Goal: Task Accomplishment & Management: Complete application form

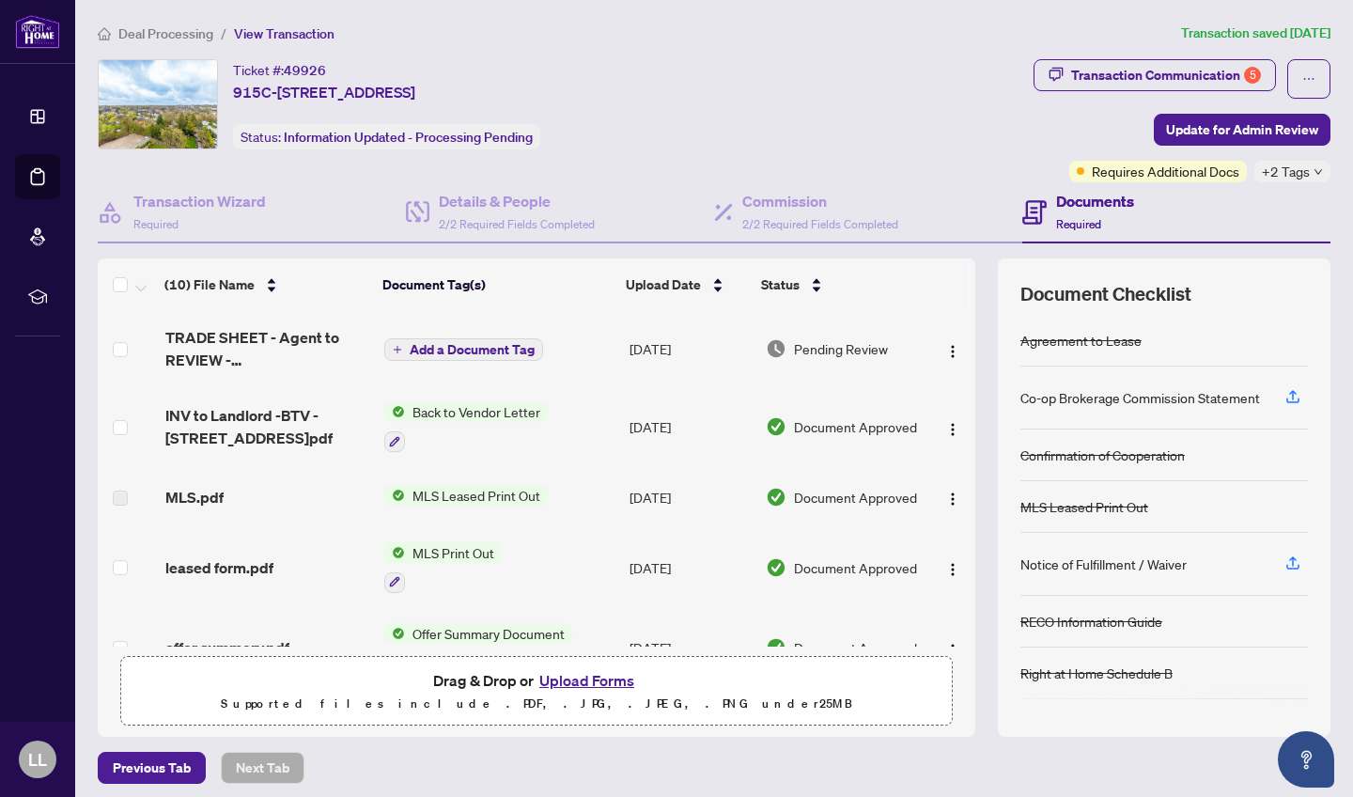
click at [1344, 489] on main "Deal Processing / View Transaction Transaction saved [DATE] Ticket #: 49926 [ST…" at bounding box center [714, 398] width 1278 height 797
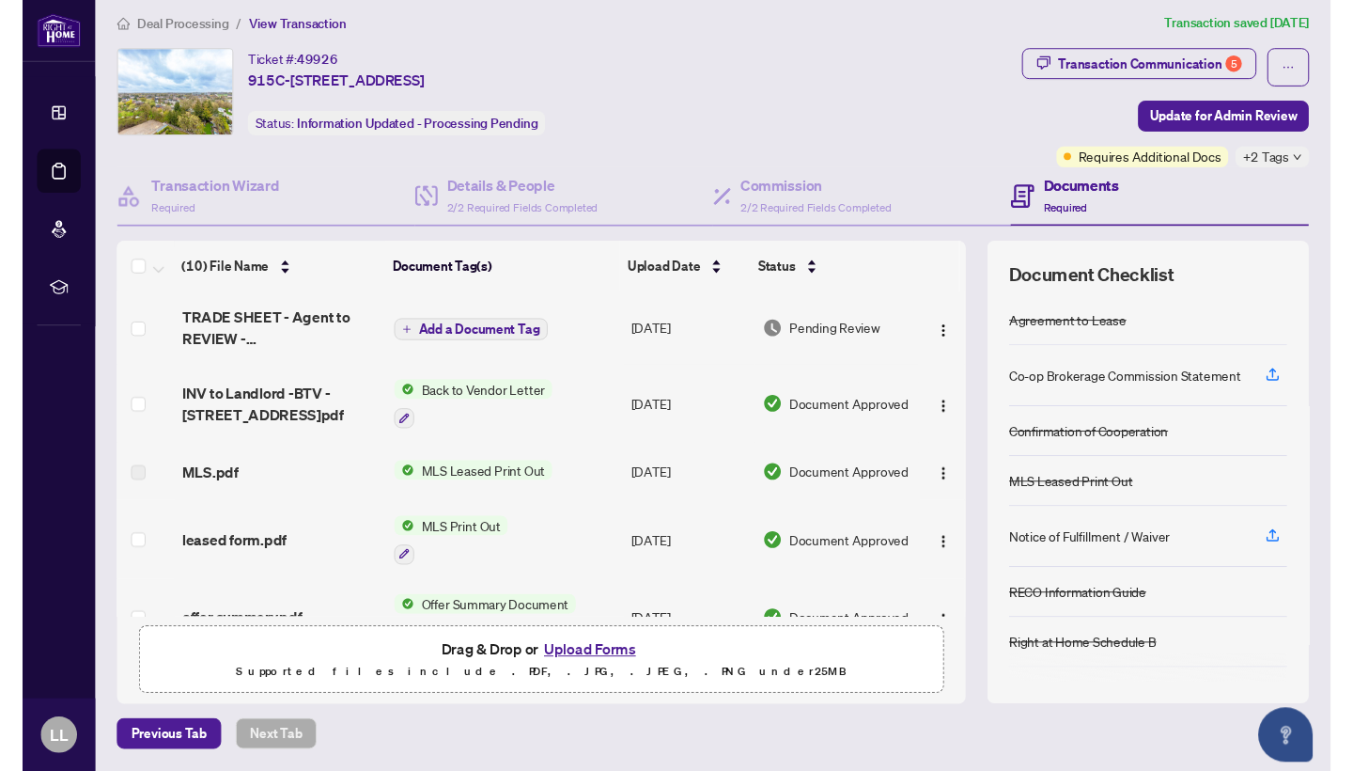
scroll to position [8, 0]
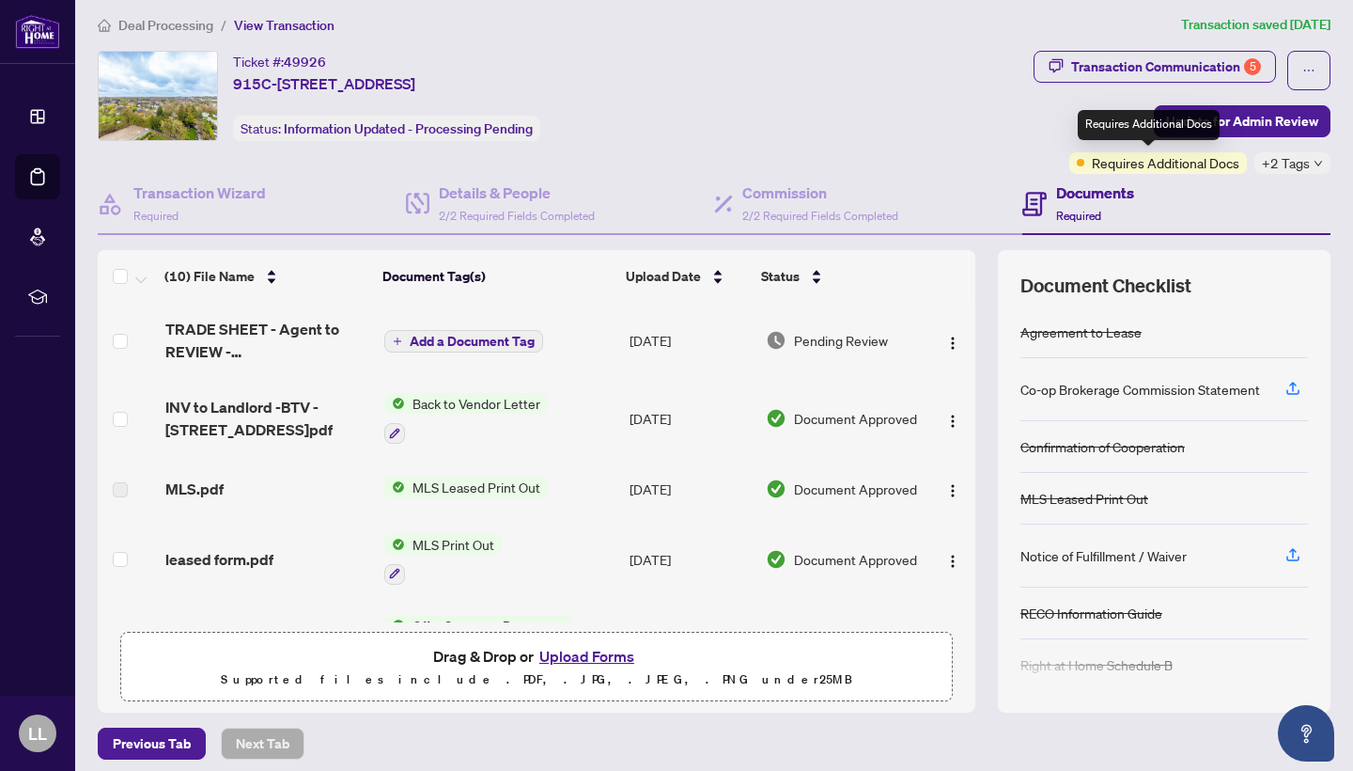
click at [1177, 174] on div "Documents Required" at bounding box center [1176, 204] width 308 height 61
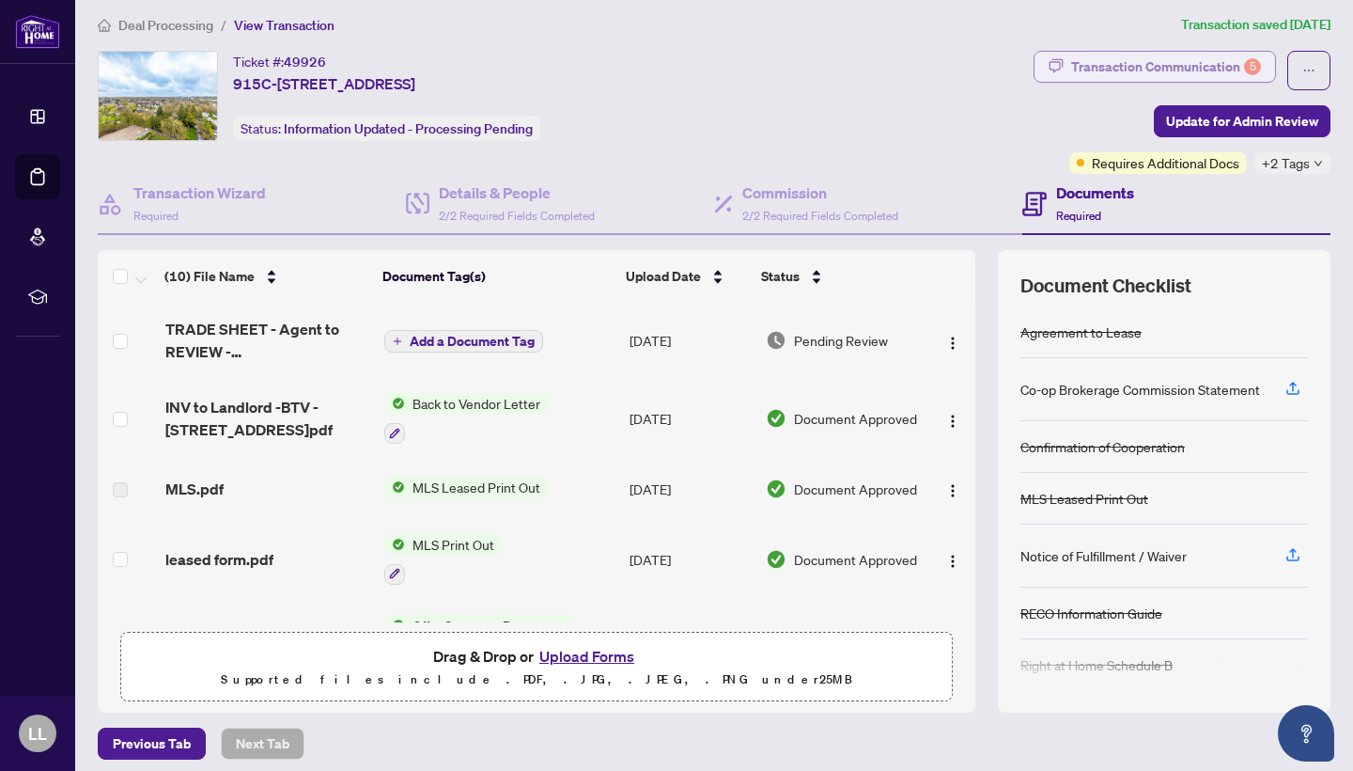
click at [1176, 72] on div "Transaction Communication 5" at bounding box center [1166, 67] width 190 height 30
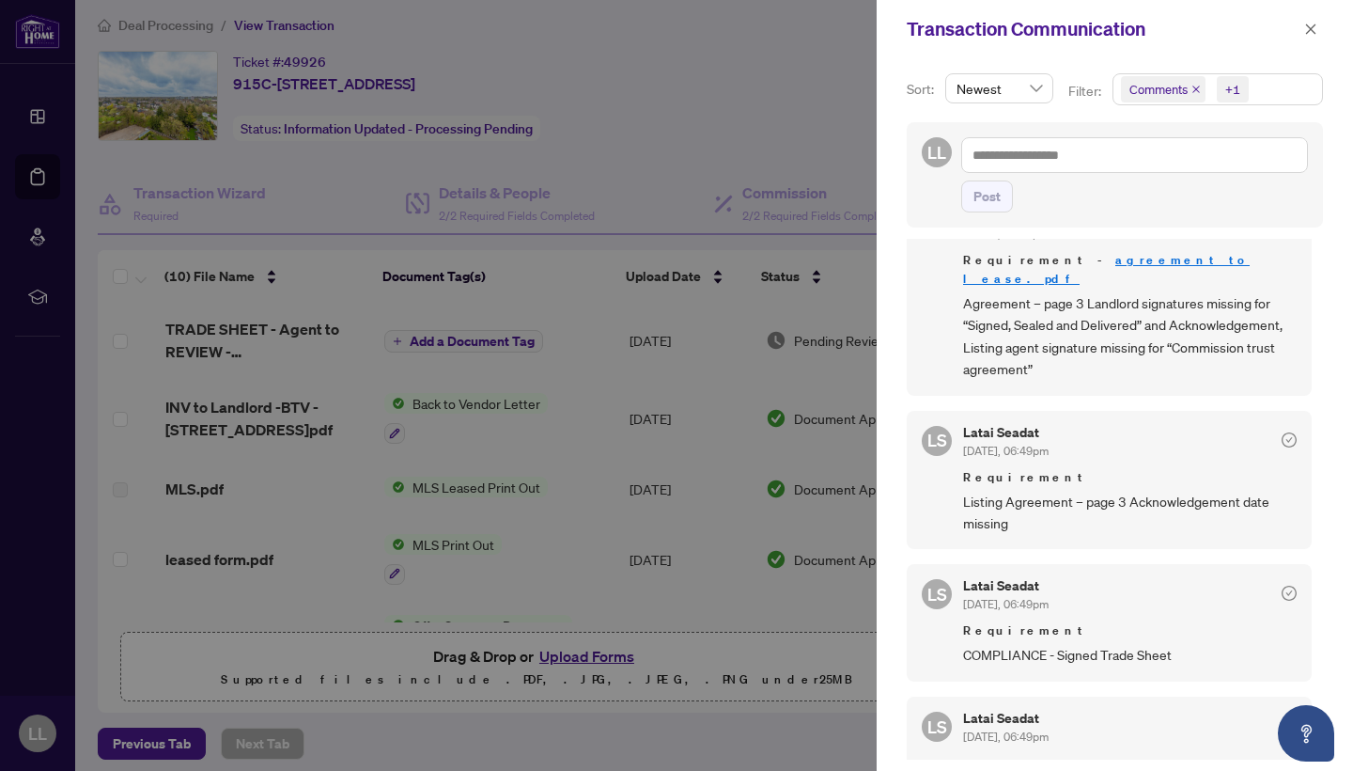
scroll to position [493, 0]
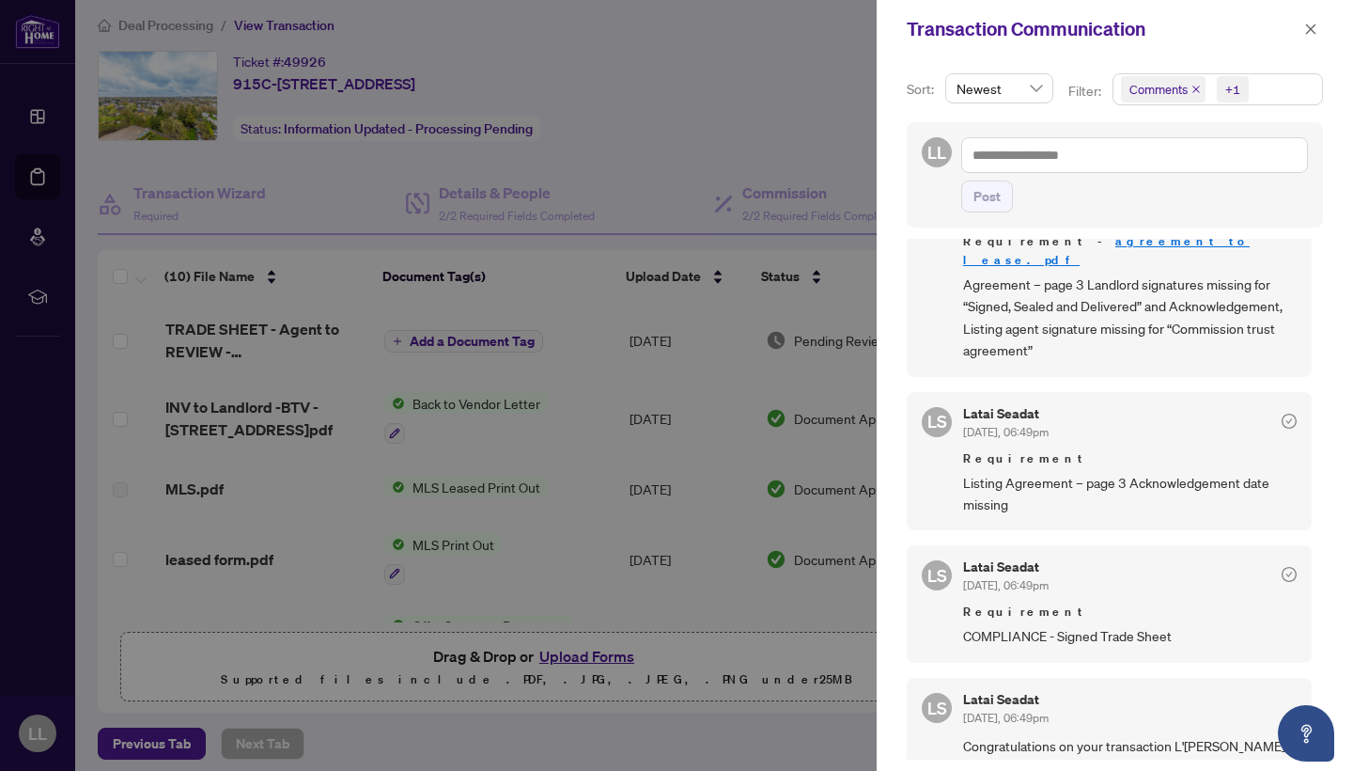
click at [781, 693] on div at bounding box center [676, 385] width 1353 height 771
click at [1314, 28] on icon "close" at bounding box center [1310, 29] width 13 height 13
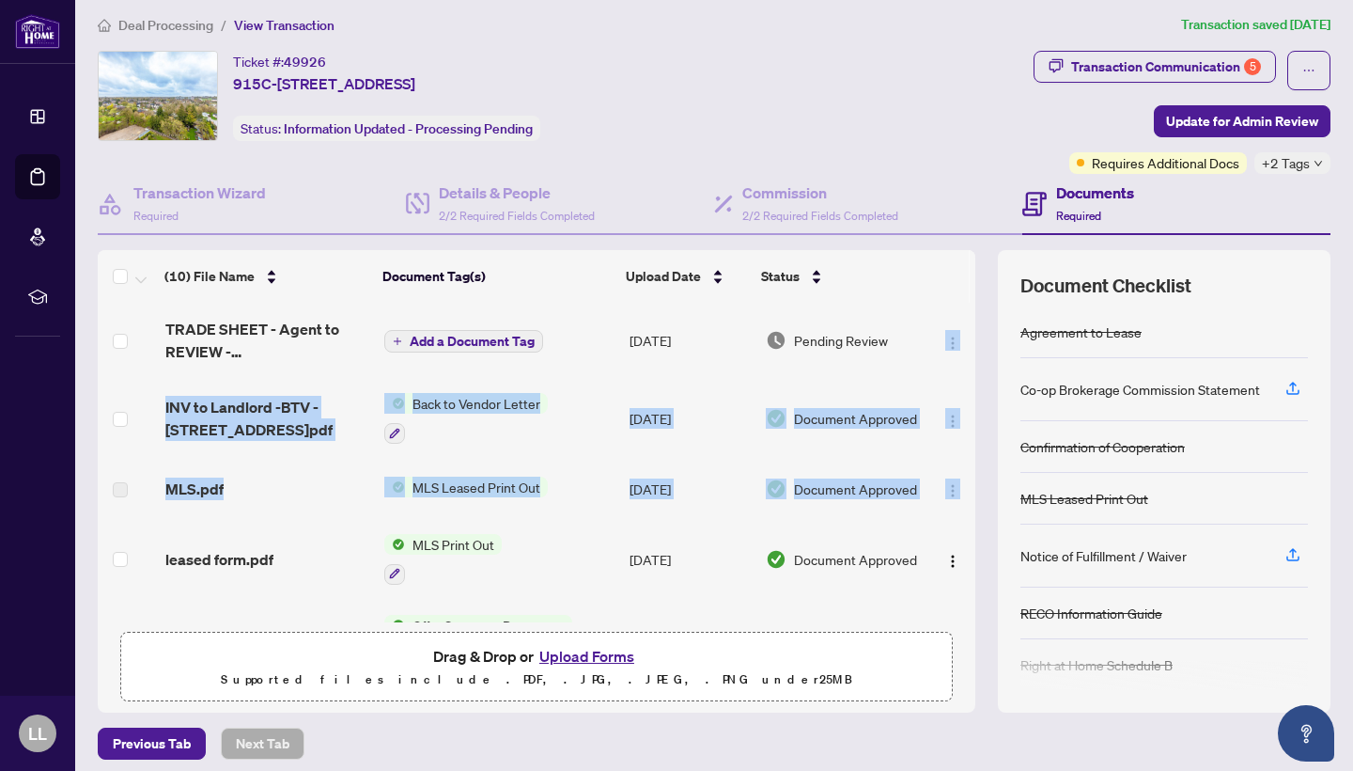
drag, startPoint x: 968, startPoint y: 362, endPoint x: 922, endPoint y: 464, distance: 112.3
click at [922, 464] on tbody "TRADE SHEET - Agent to REVIEW - [STREET_ADDRESS]pdf Add a Document Tag [DATE] P…" at bounding box center [537, 692] width 878 height 779
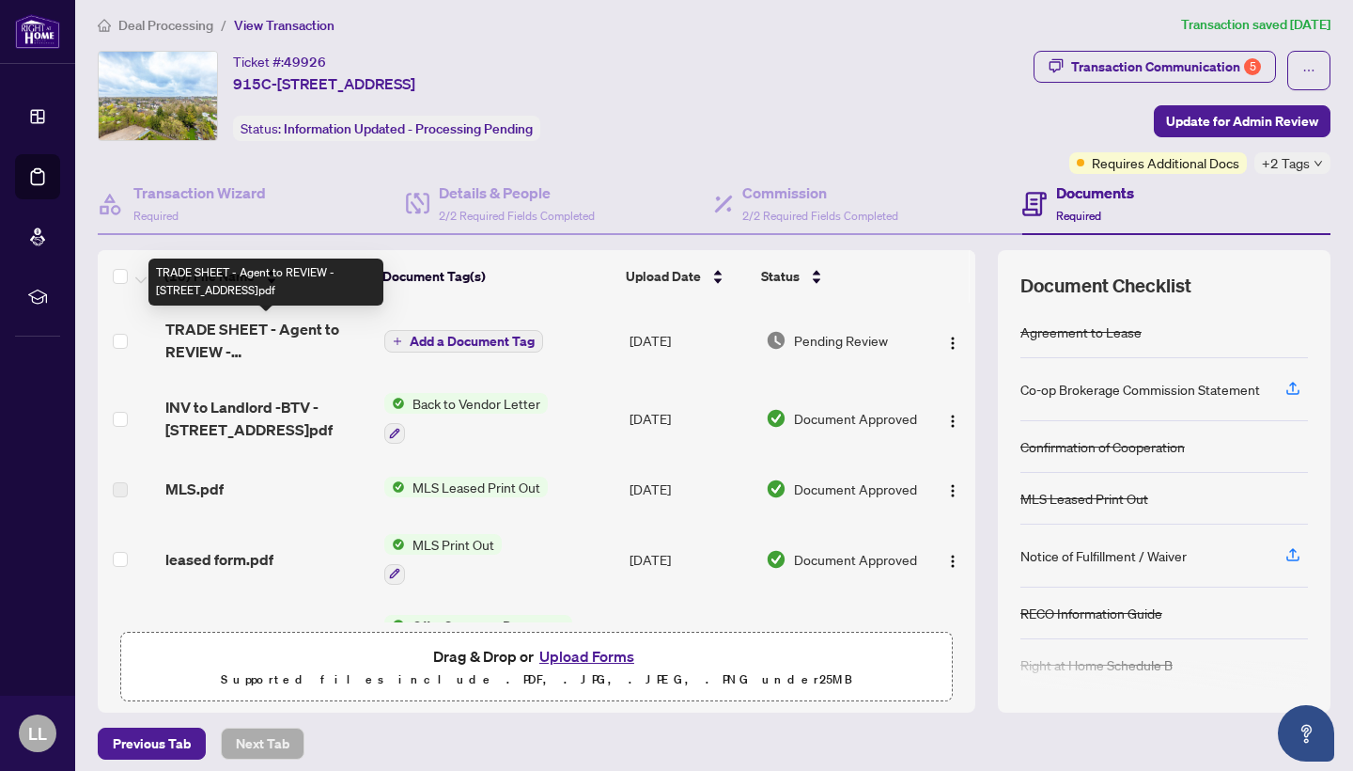
click at [286, 327] on span "TRADE SHEET - Agent to REVIEW - [STREET_ADDRESS]pdf" at bounding box center [267, 340] width 204 height 45
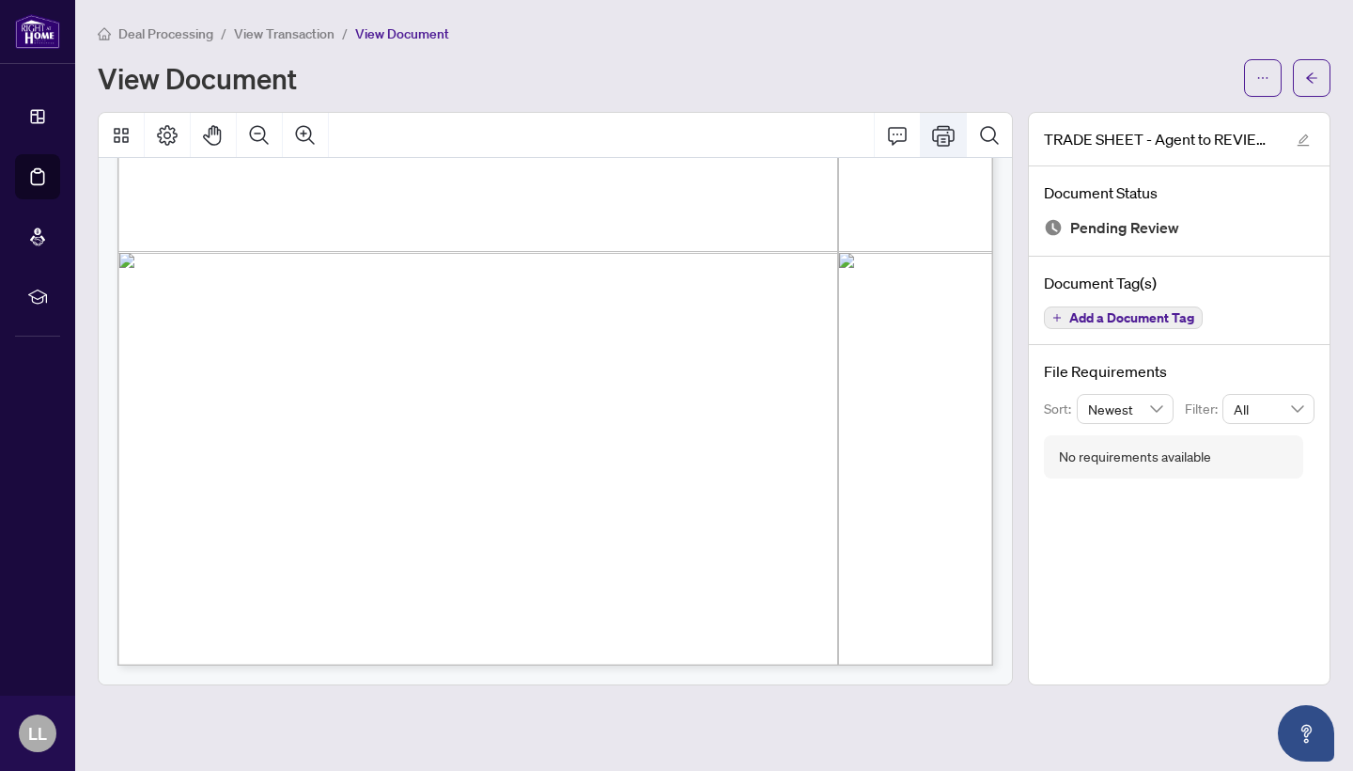
click at [938, 129] on icon "Print" at bounding box center [943, 135] width 23 height 21
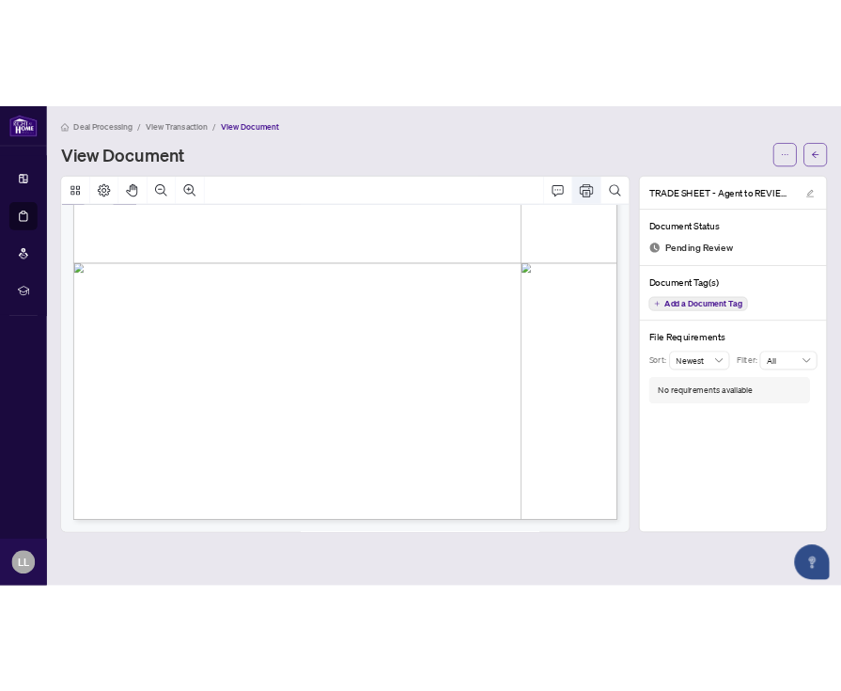
scroll to position [1807, 0]
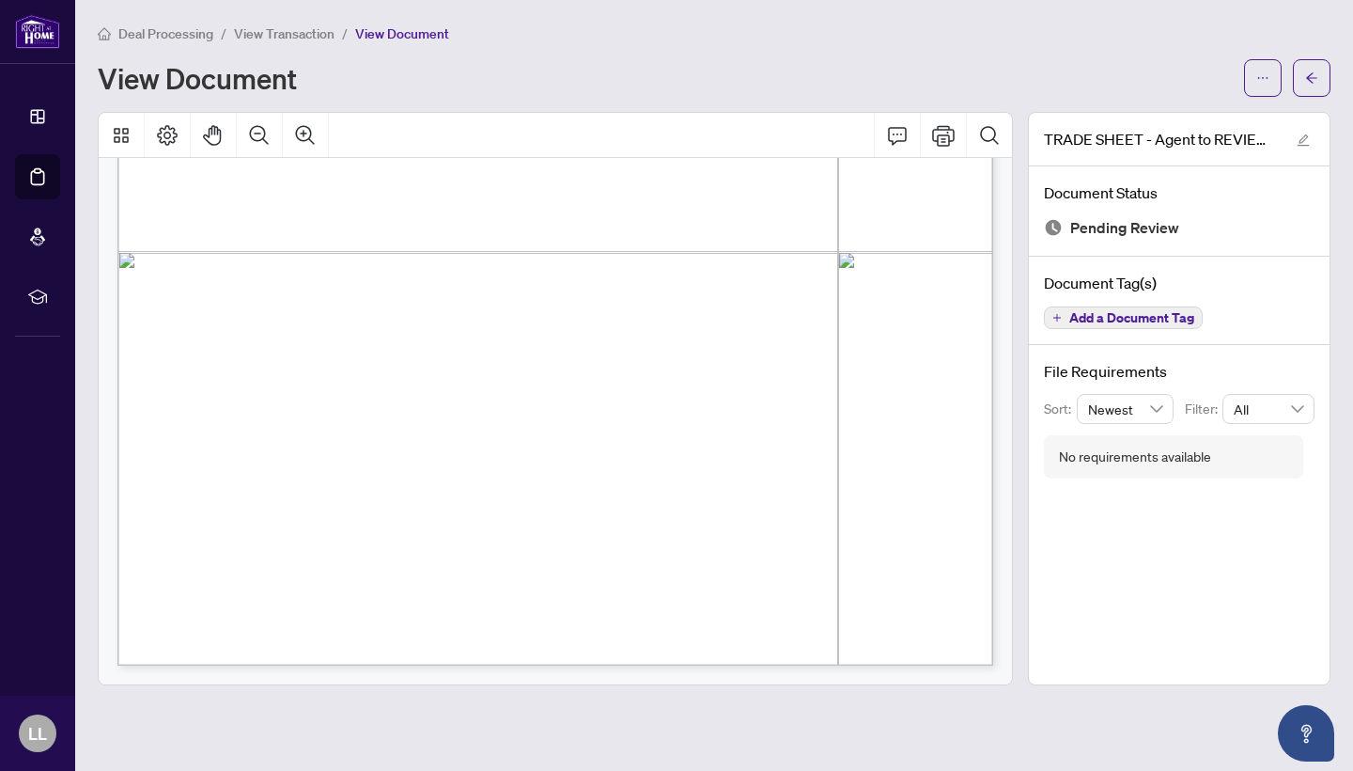
click at [1200, 693] on main "Deal Processing / View Transaction / View Document View Document TRADE SHEET - …" at bounding box center [714, 385] width 1278 height 771
click at [1313, 80] on icon "arrow-left" at bounding box center [1311, 77] width 13 height 13
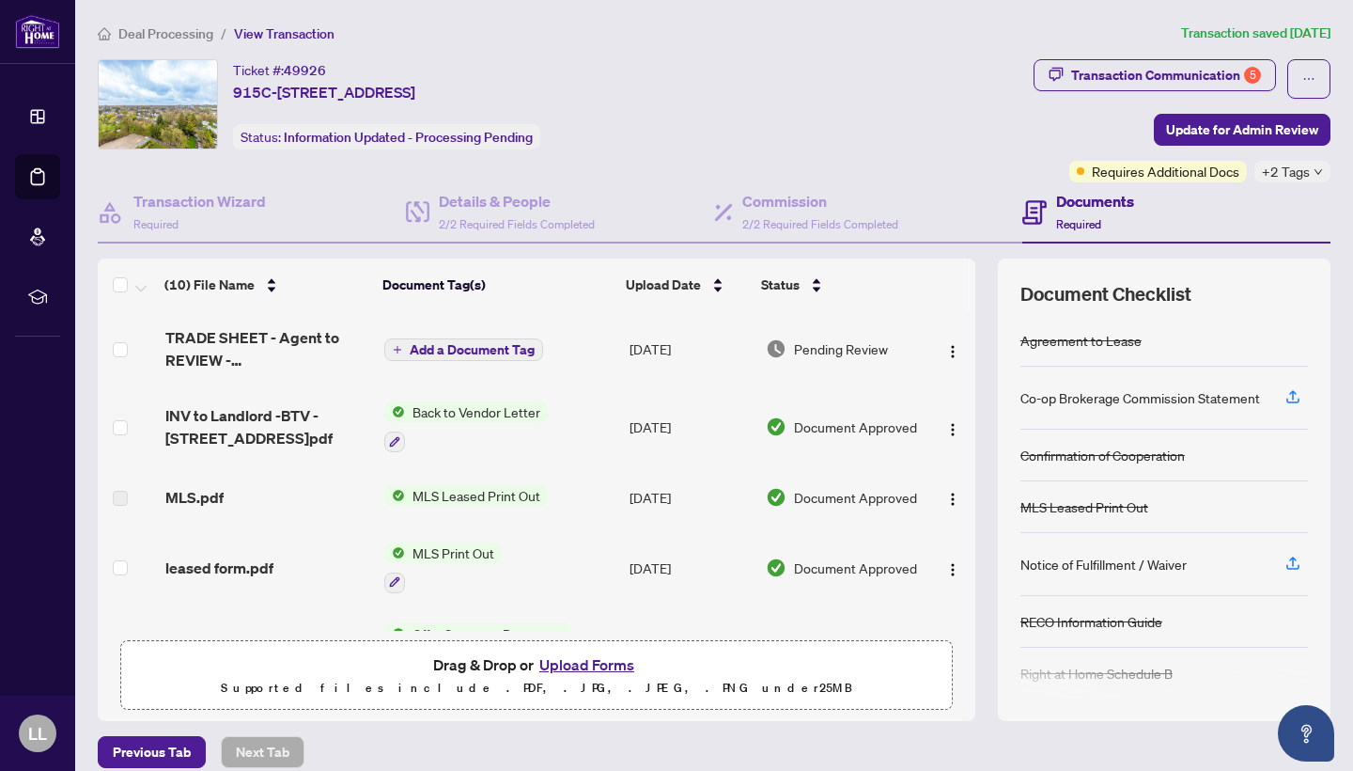
click at [496, 355] on span "Add a Document Tag" at bounding box center [472, 349] width 125 height 13
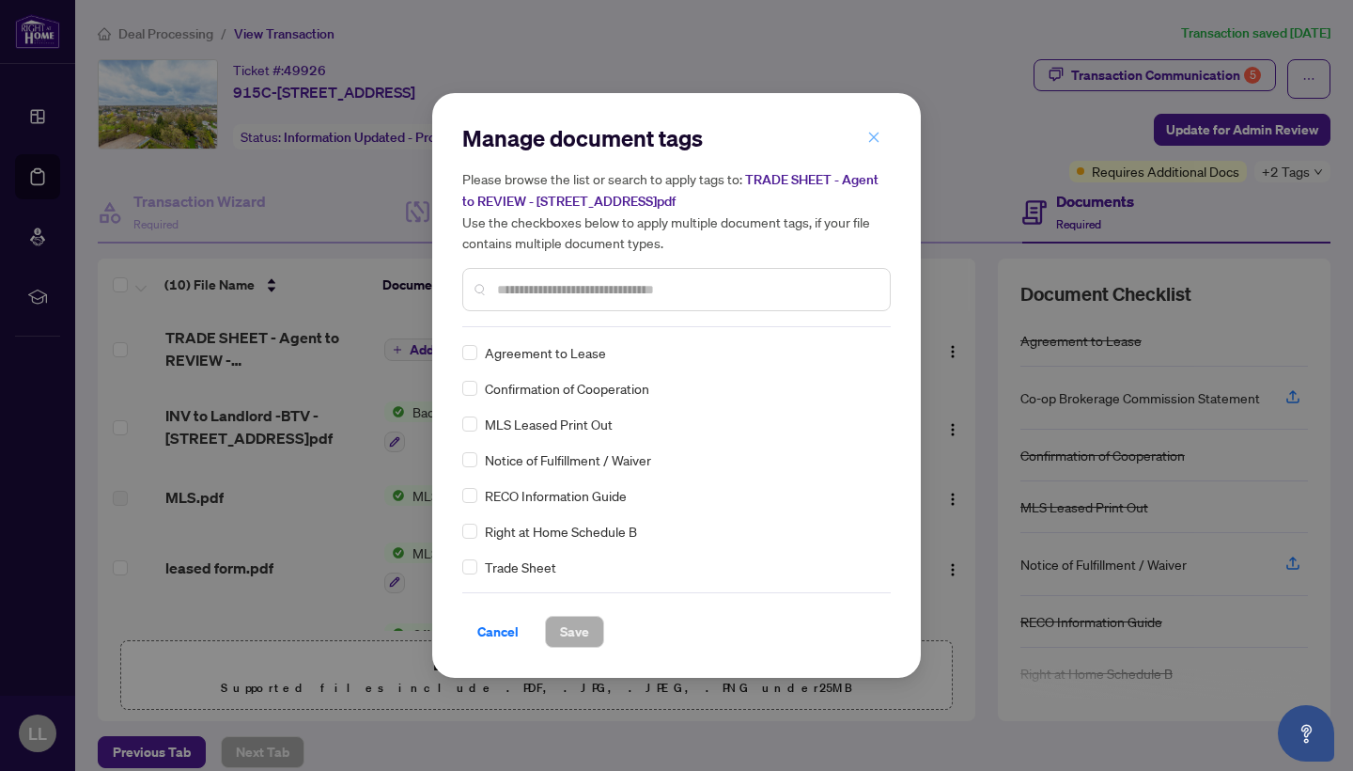
click at [871, 143] on icon "close" at bounding box center [873, 137] width 13 height 13
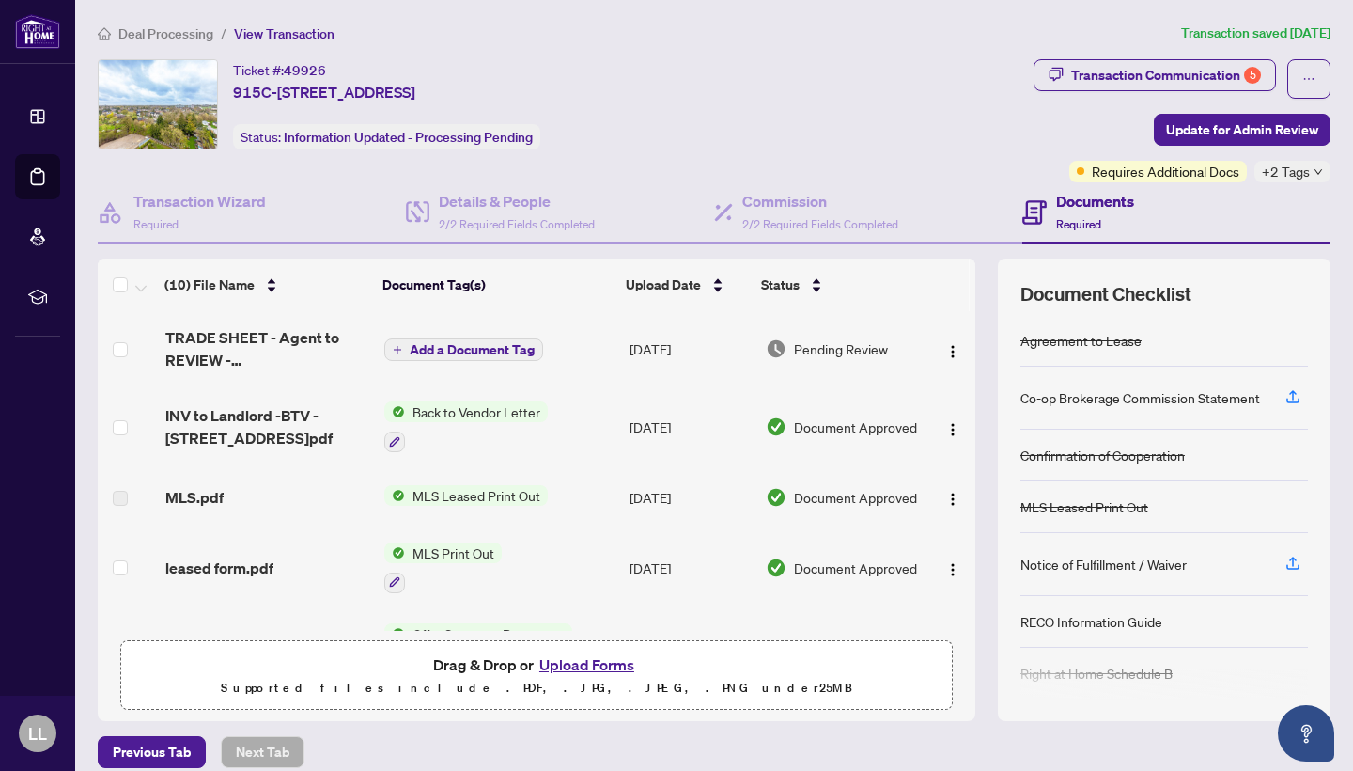
click at [581, 665] on button "Upload Forms" at bounding box center [587, 664] width 106 height 24
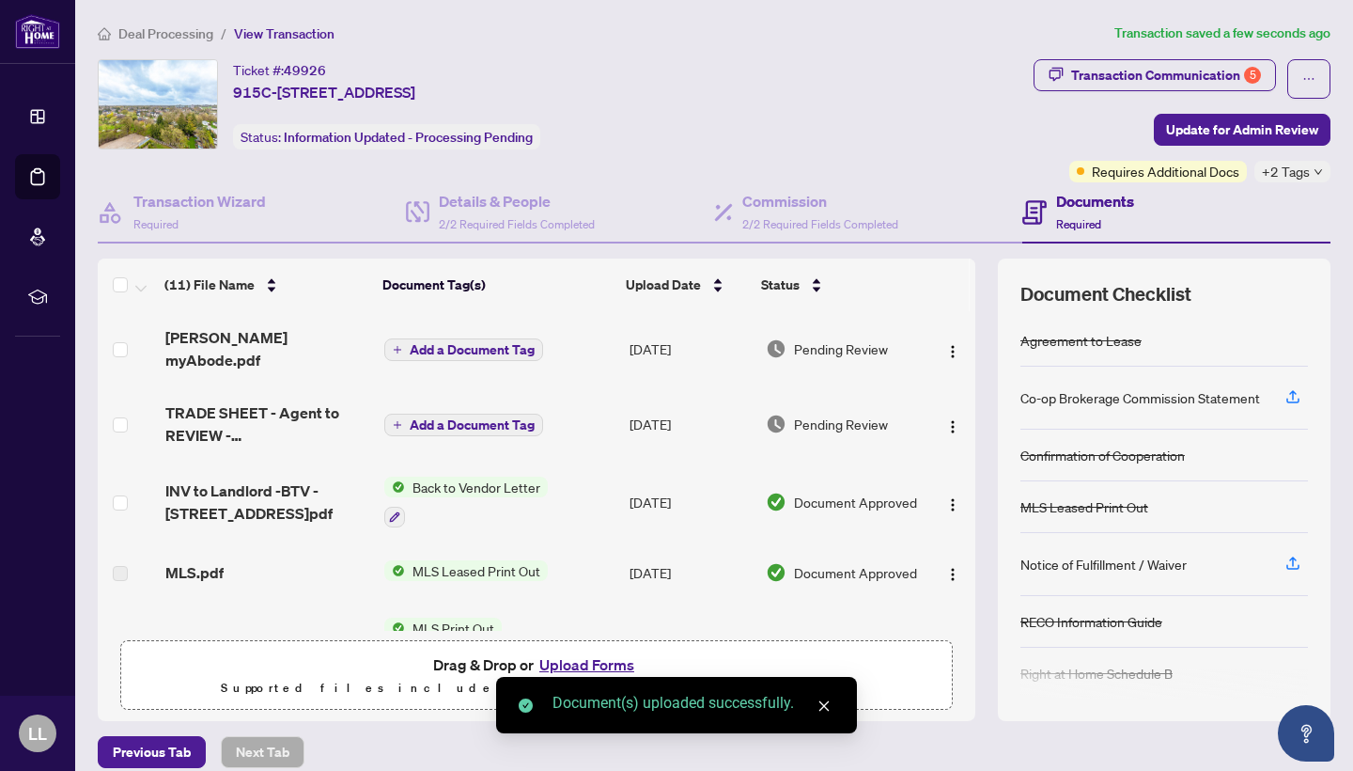
click at [475, 343] on span "Add a Document Tag" at bounding box center [472, 349] width 125 height 13
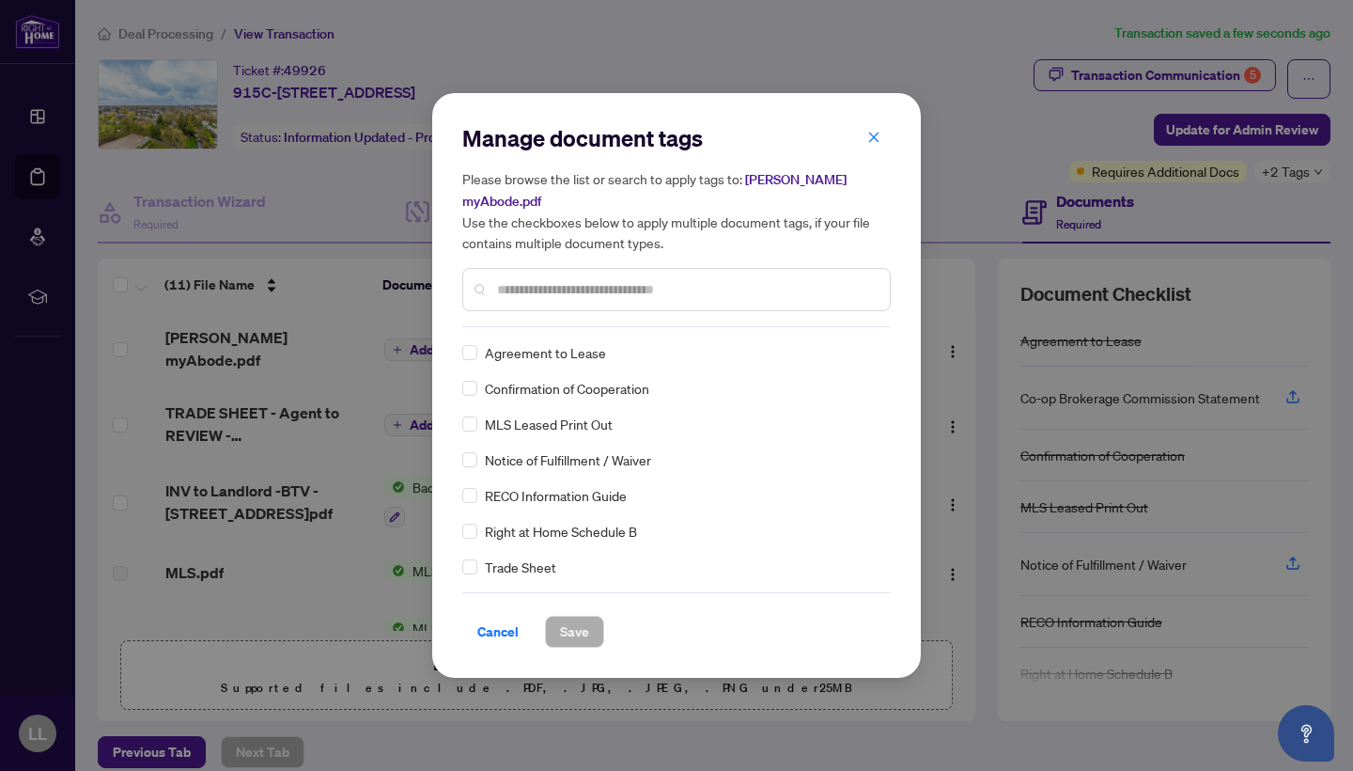
click at [527, 324] on div "Manage document tags Please browse the list or search to apply tags to: [PERSON…" at bounding box center [676, 385] width 428 height 524
click at [527, 279] on input "text" at bounding box center [686, 289] width 378 height 21
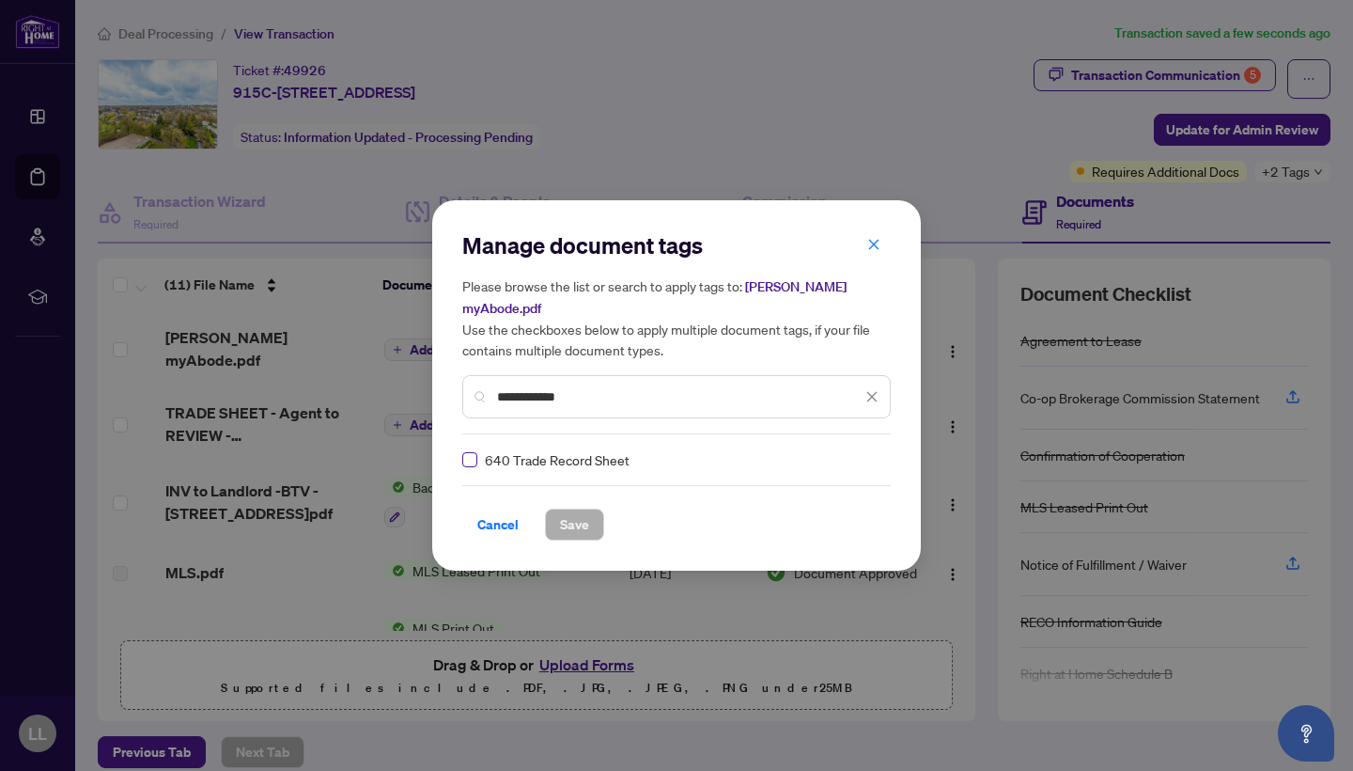
type input "**********"
click at [474, 452] on span at bounding box center [469, 459] width 15 height 15
click at [554, 508] on button "Save" at bounding box center [574, 524] width 59 height 32
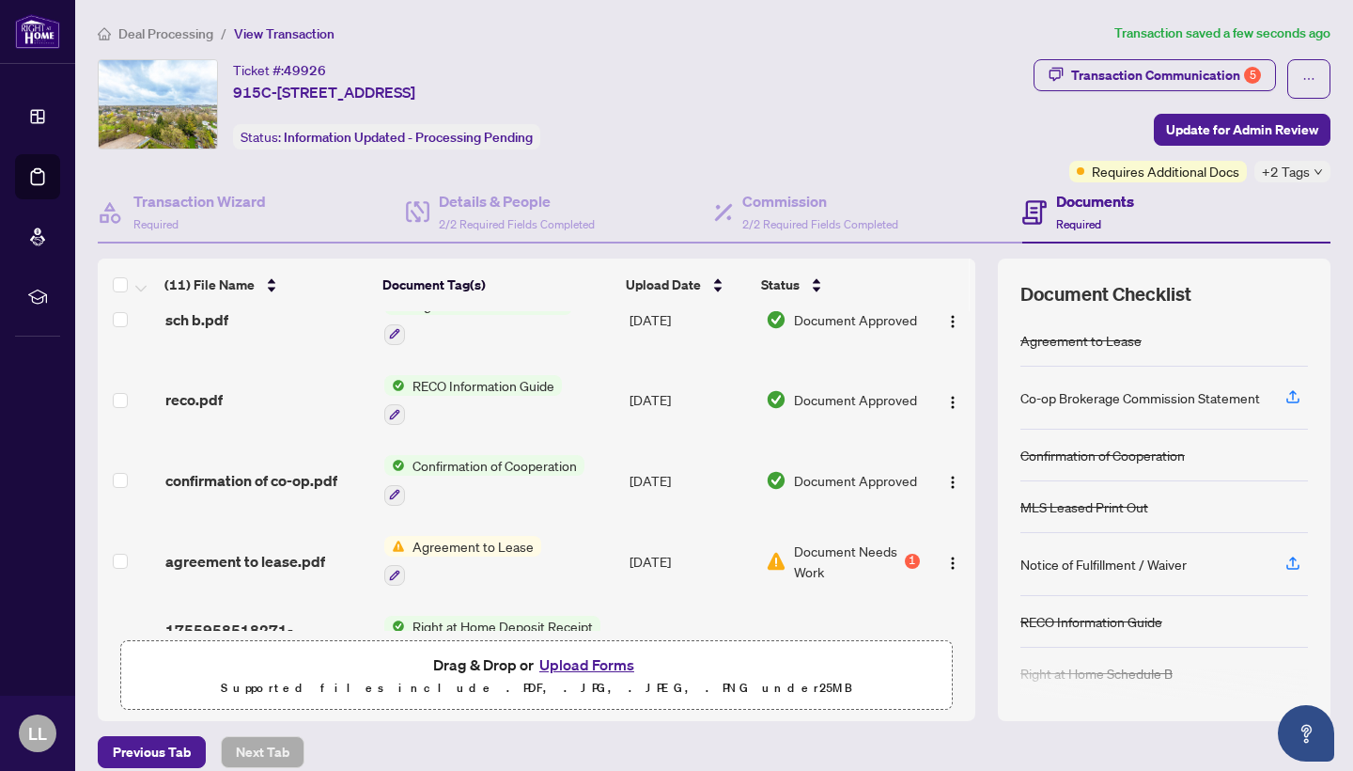
scroll to position [541, 0]
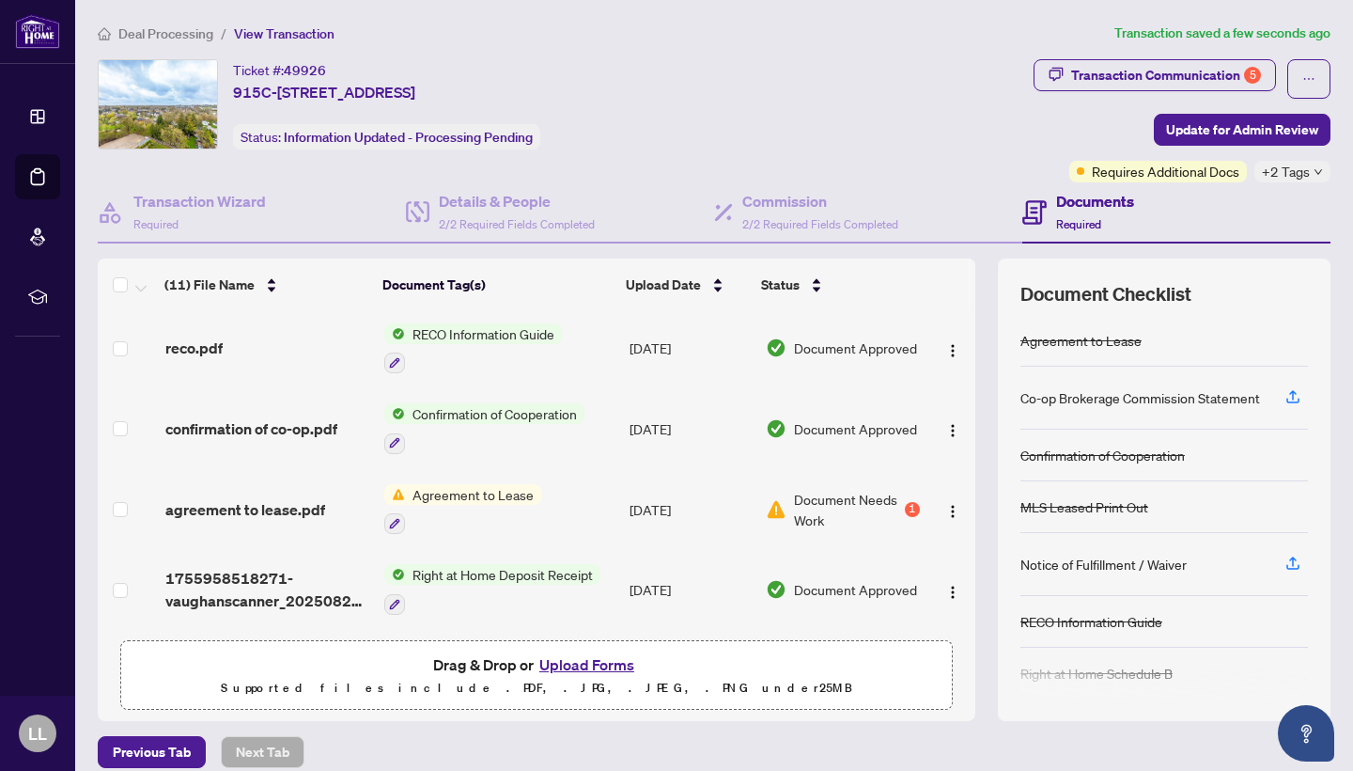
click at [906, 506] on div "1" at bounding box center [912, 509] width 15 height 15
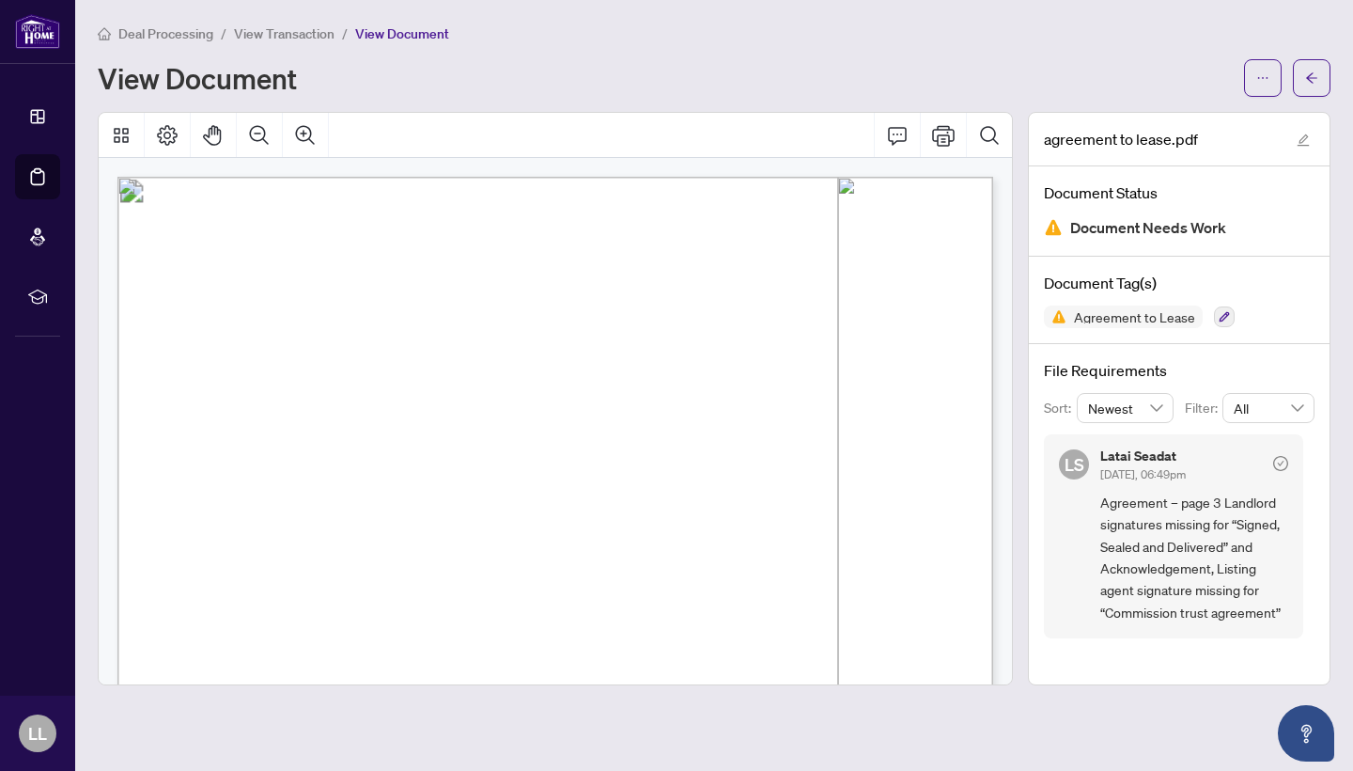
click at [1017, 566] on div at bounding box center [555, 398] width 930 height 573
drag, startPoint x: 1017, startPoint y: 566, endPoint x: 1017, endPoint y: 725, distance: 159.7
click at [1017, 725] on main "Deal Processing / View Transaction / View Document View Document agreement to l…" at bounding box center [714, 385] width 1278 height 771
click at [952, 2] on main "Deal Processing / View Transaction / View Document View Document agreement to l…" at bounding box center [714, 385] width 1278 height 771
click at [1309, 80] on icon "arrow-left" at bounding box center [1311, 77] width 11 height 10
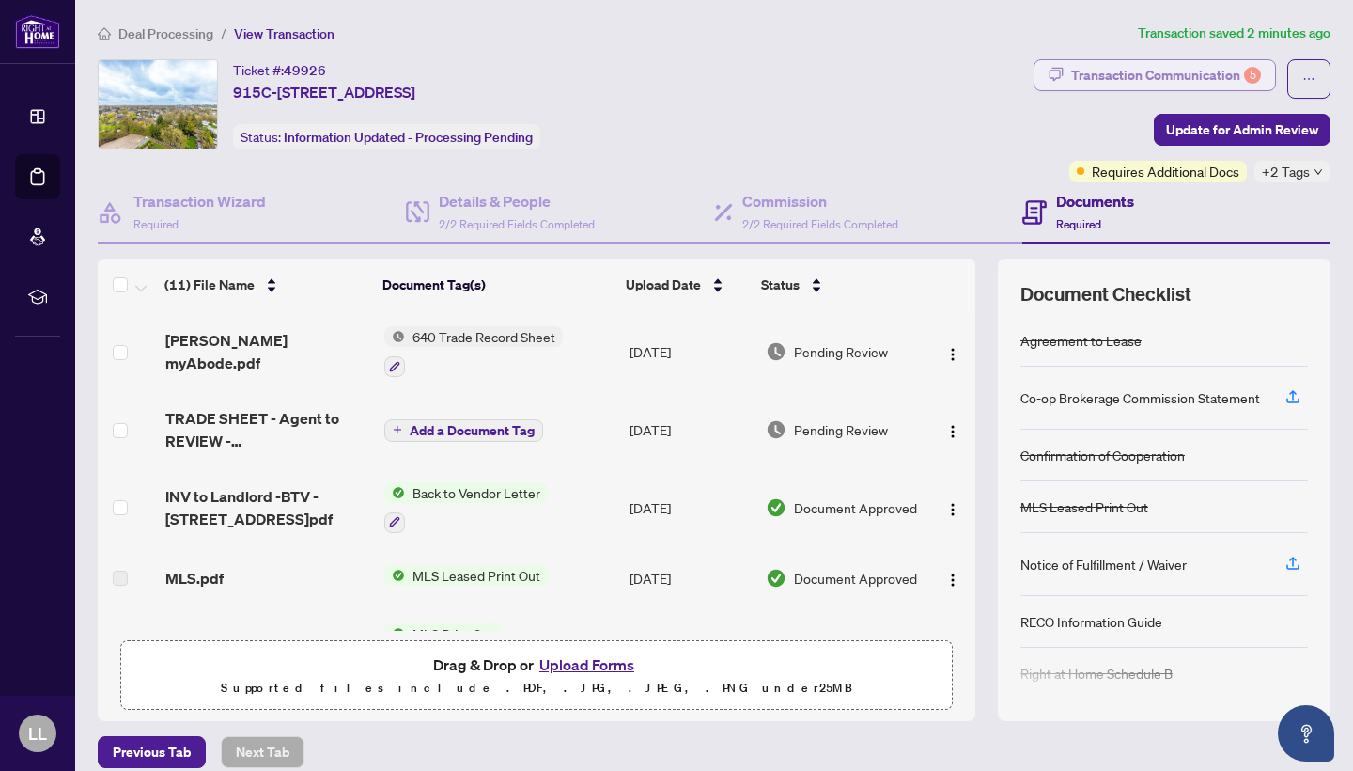
click at [1175, 72] on div "Transaction Communication 5" at bounding box center [1166, 75] width 190 height 30
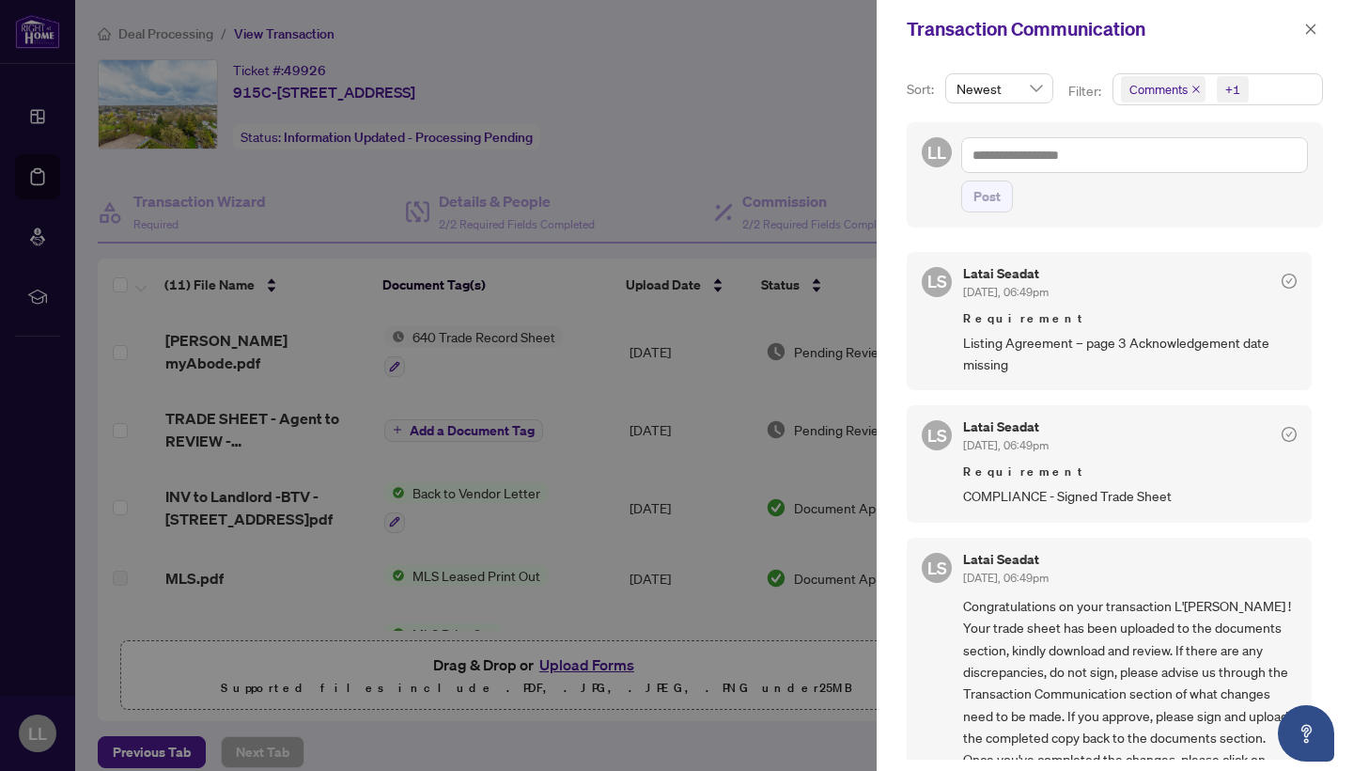
scroll to position [675, 0]
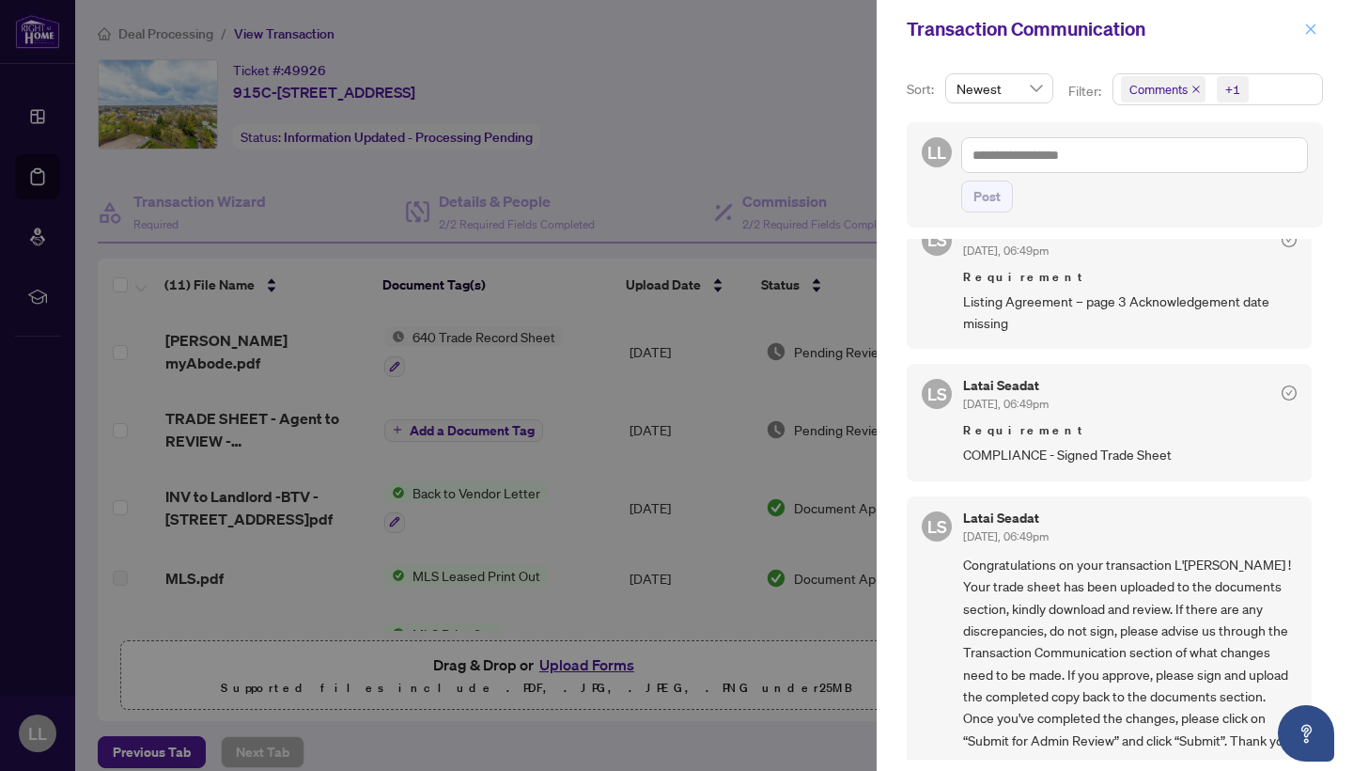
click at [1307, 34] on icon "close" at bounding box center [1311, 28] width 10 height 10
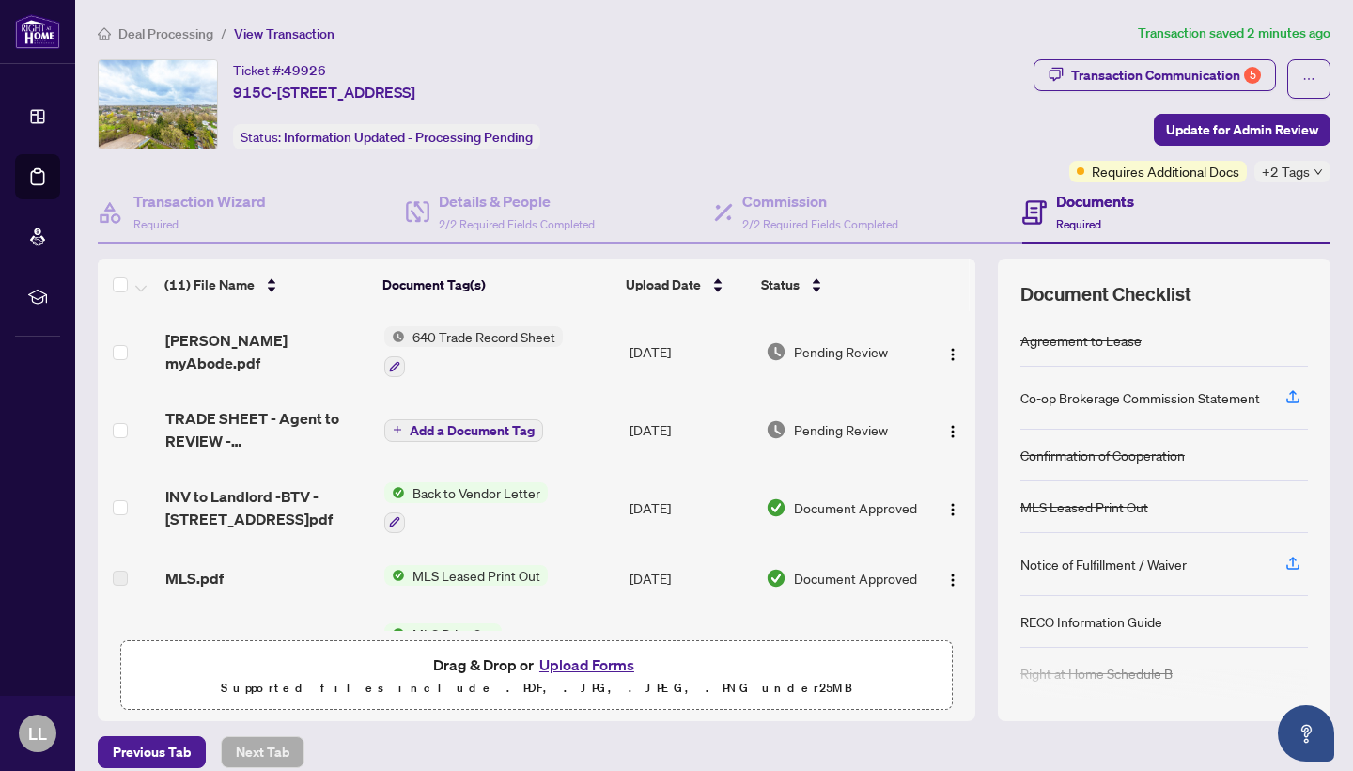
click at [604, 662] on button "Upload Forms" at bounding box center [587, 664] width 106 height 24
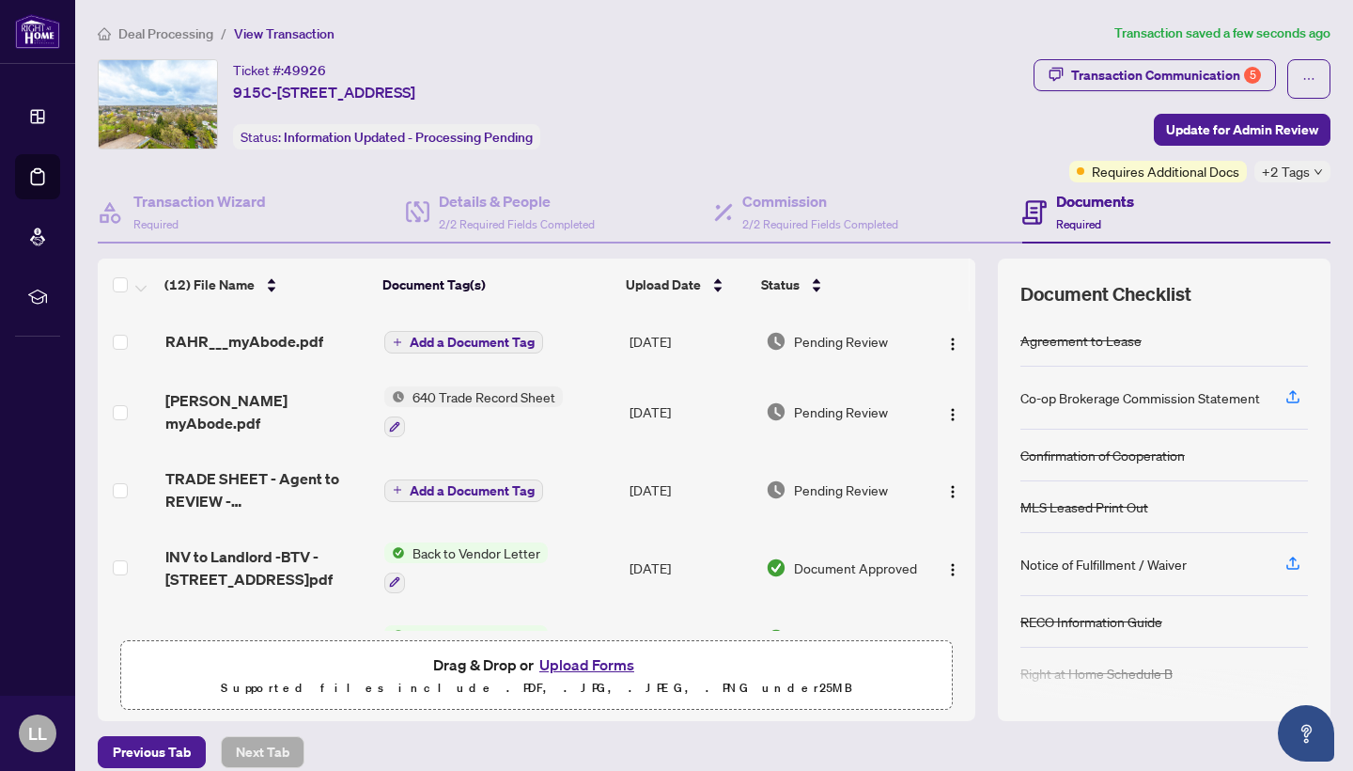
click at [464, 340] on span "Add a Document Tag" at bounding box center [472, 341] width 125 height 13
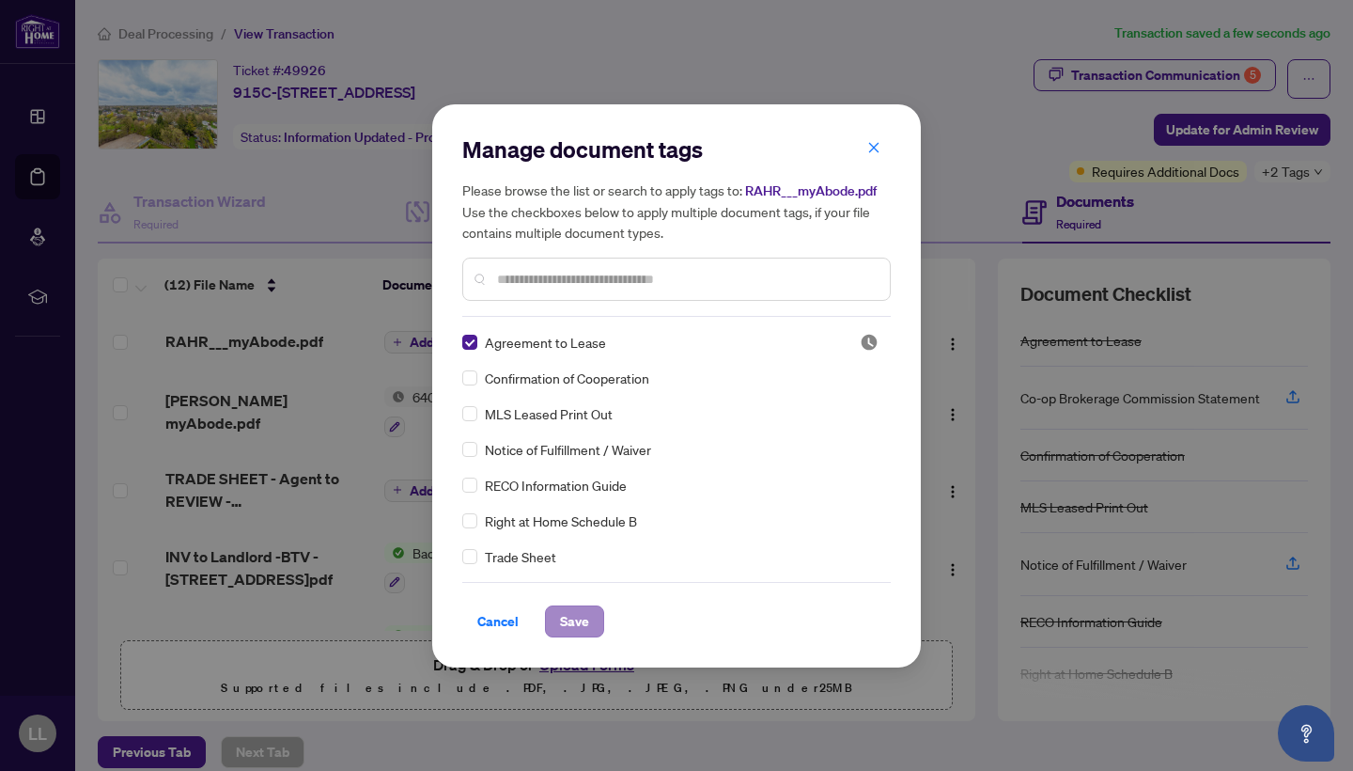
click at [565, 619] on span "Save" at bounding box center [574, 621] width 29 height 30
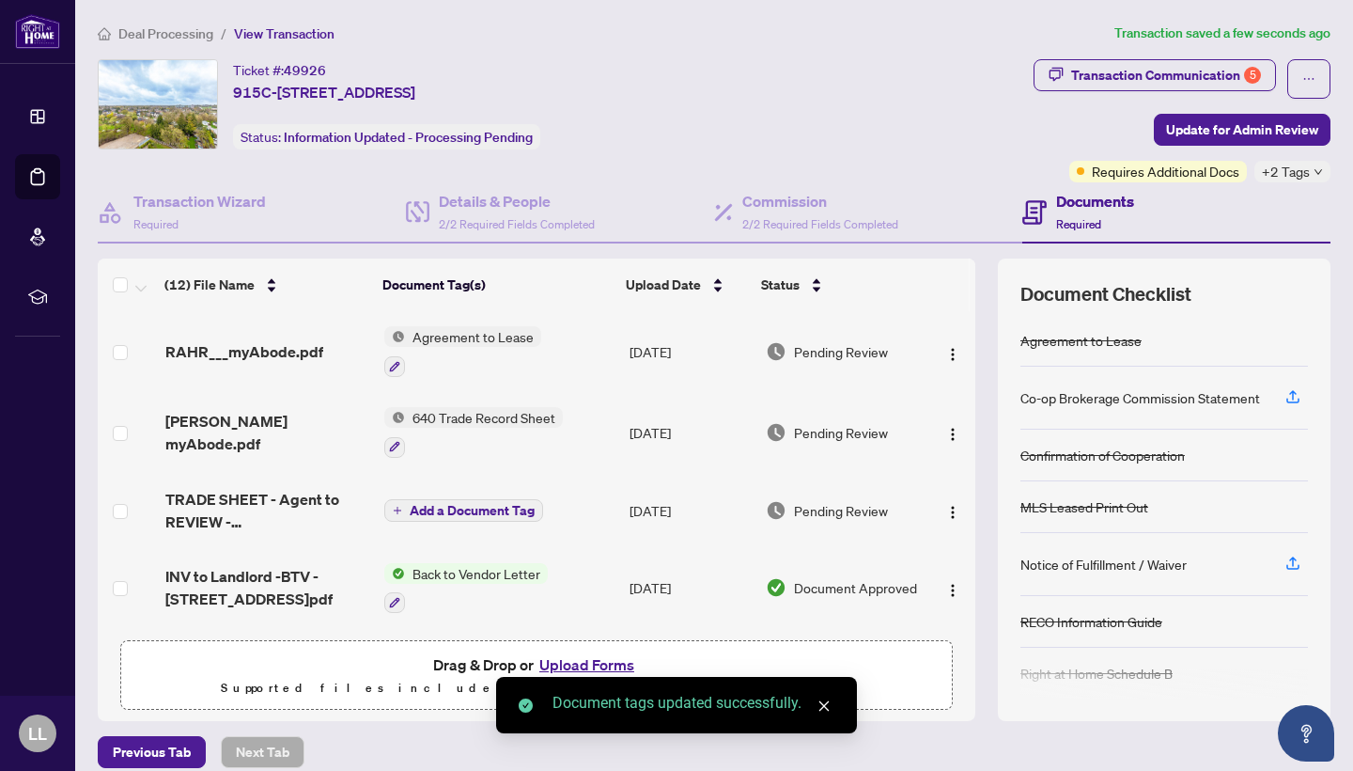
click at [594, 668] on button "Upload Forms" at bounding box center [587, 664] width 106 height 24
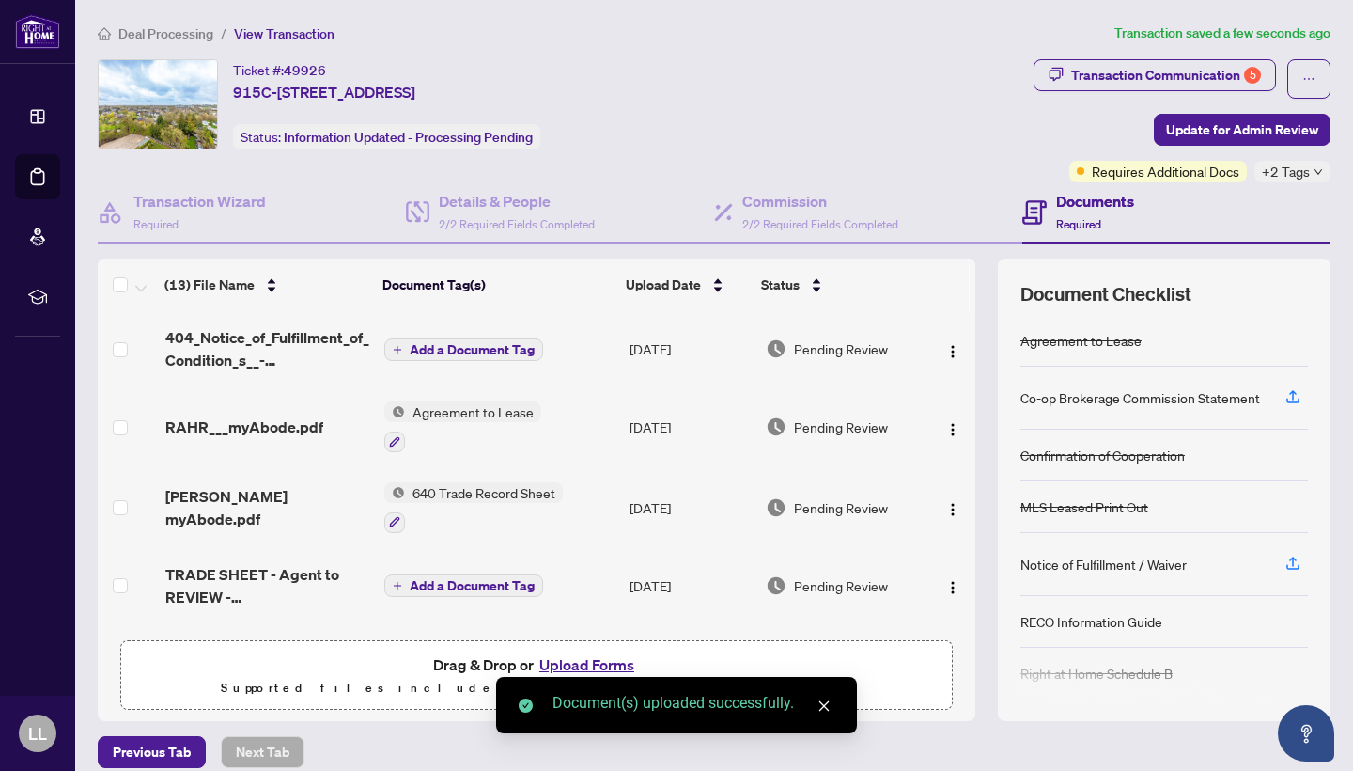
click at [515, 353] on span "Add a Document Tag" at bounding box center [472, 349] width 125 height 13
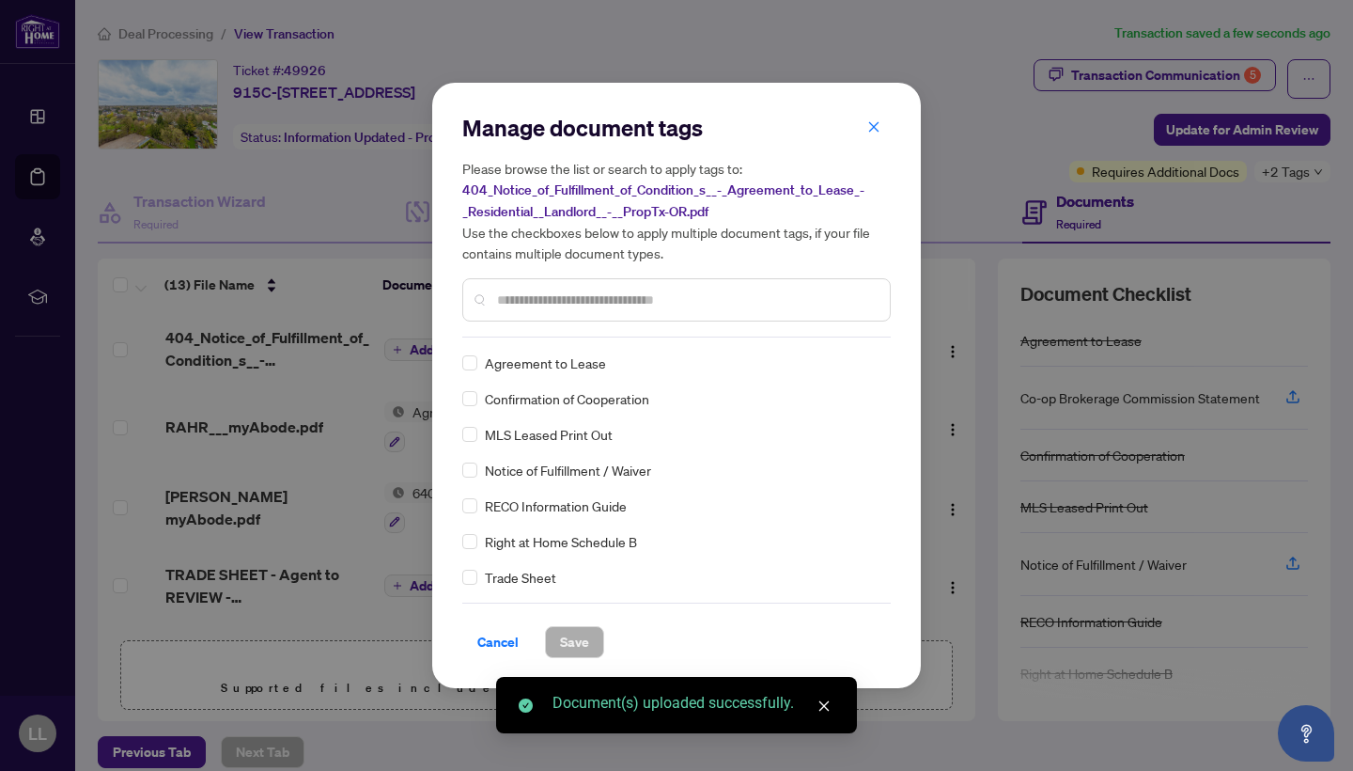
click at [595, 323] on div "Manage document tags Please browse the list or search to apply tags to: 404_Not…" at bounding box center [676, 225] width 428 height 225
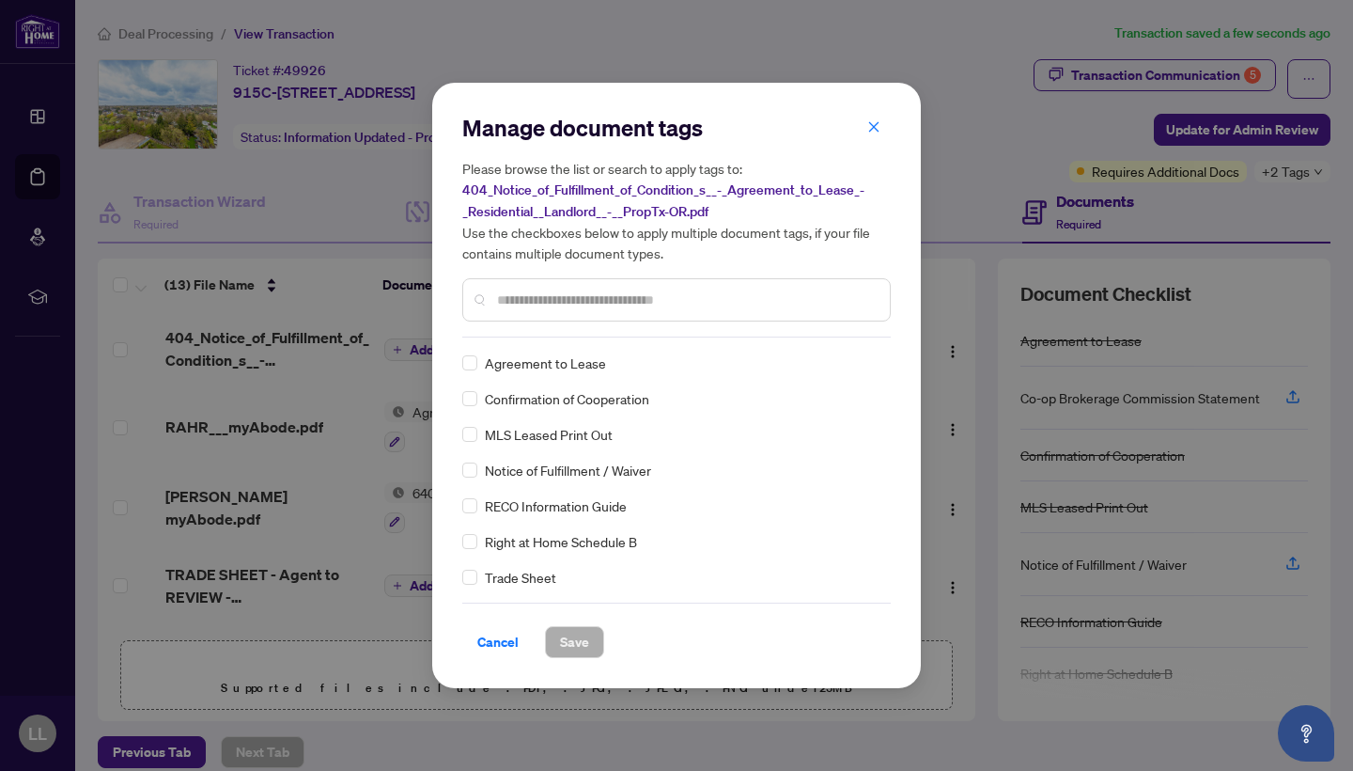
click at [596, 303] on input "text" at bounding box center [686, 299] width 378 height 21
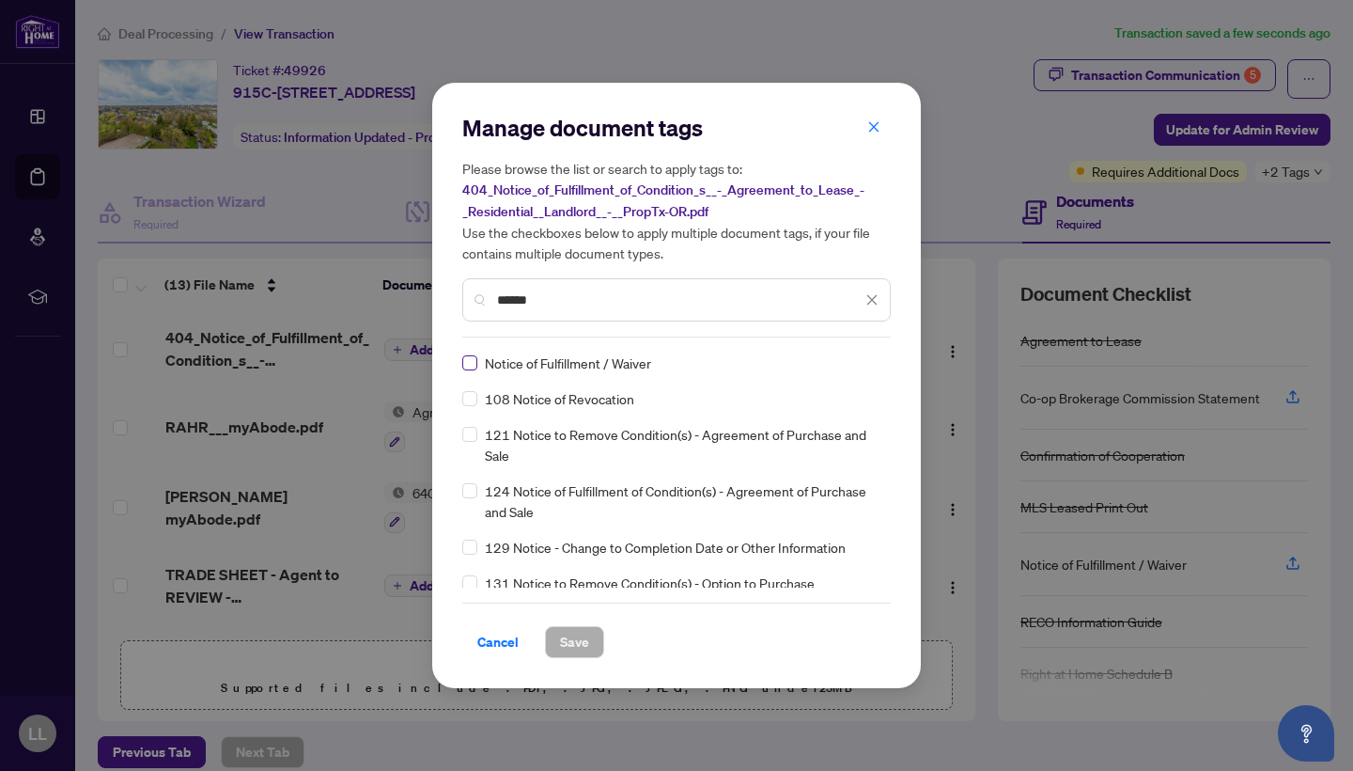
type input "******"
click at [475, 362] on span at bounding box center [469, 362] width 15 height 15
click at [584, 643] on span "Save" at bounding box center [574, 642] width 29 height 30
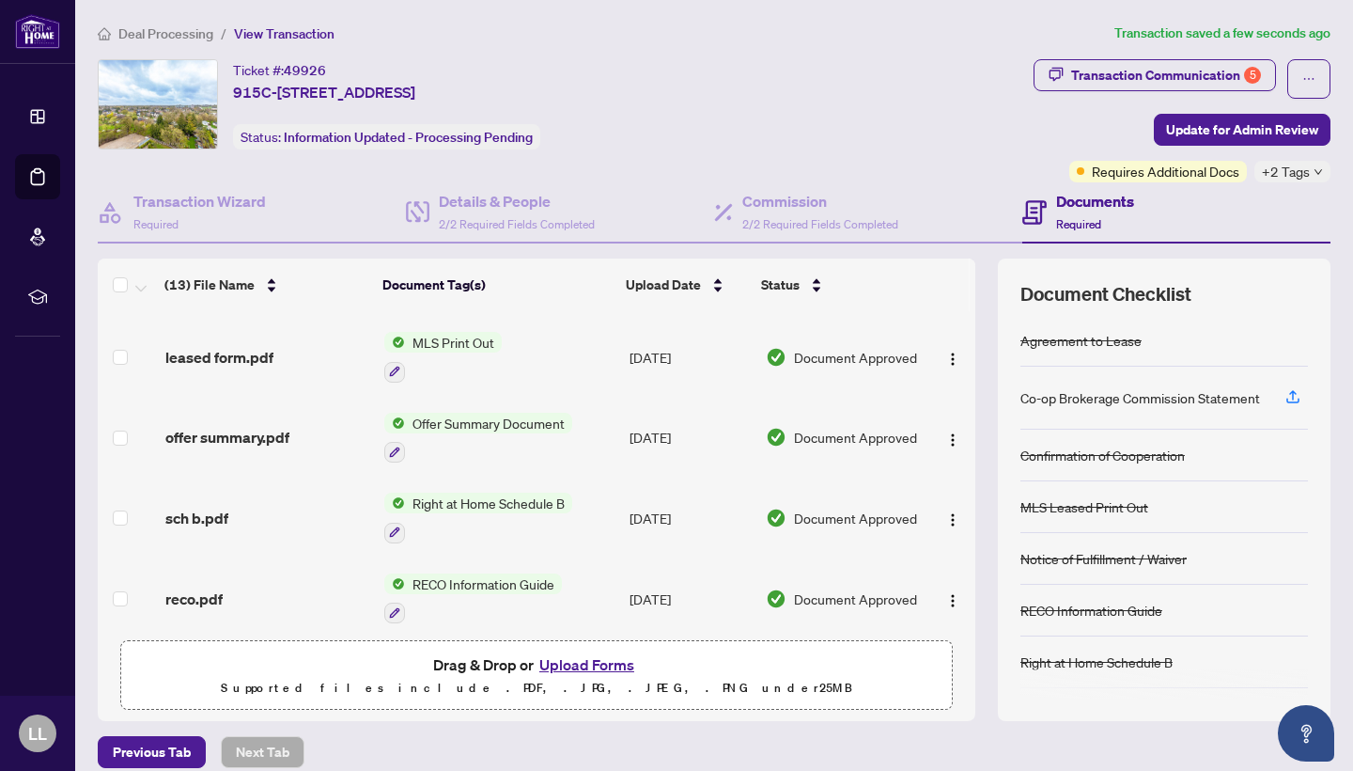
scroll to position [701, 0]
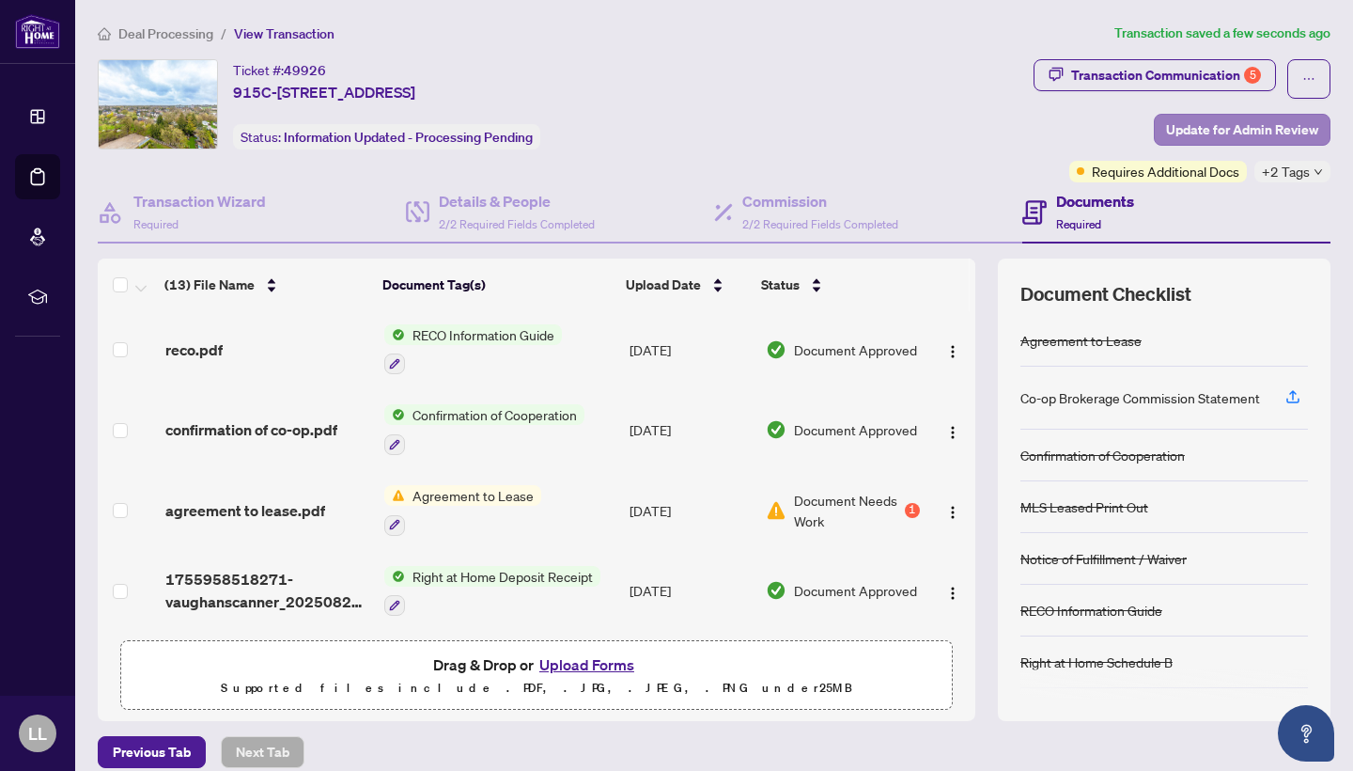
click at [1284, 128] on span "Update for Admin Review" at bounding box center [1242, 130] width 152 height 30
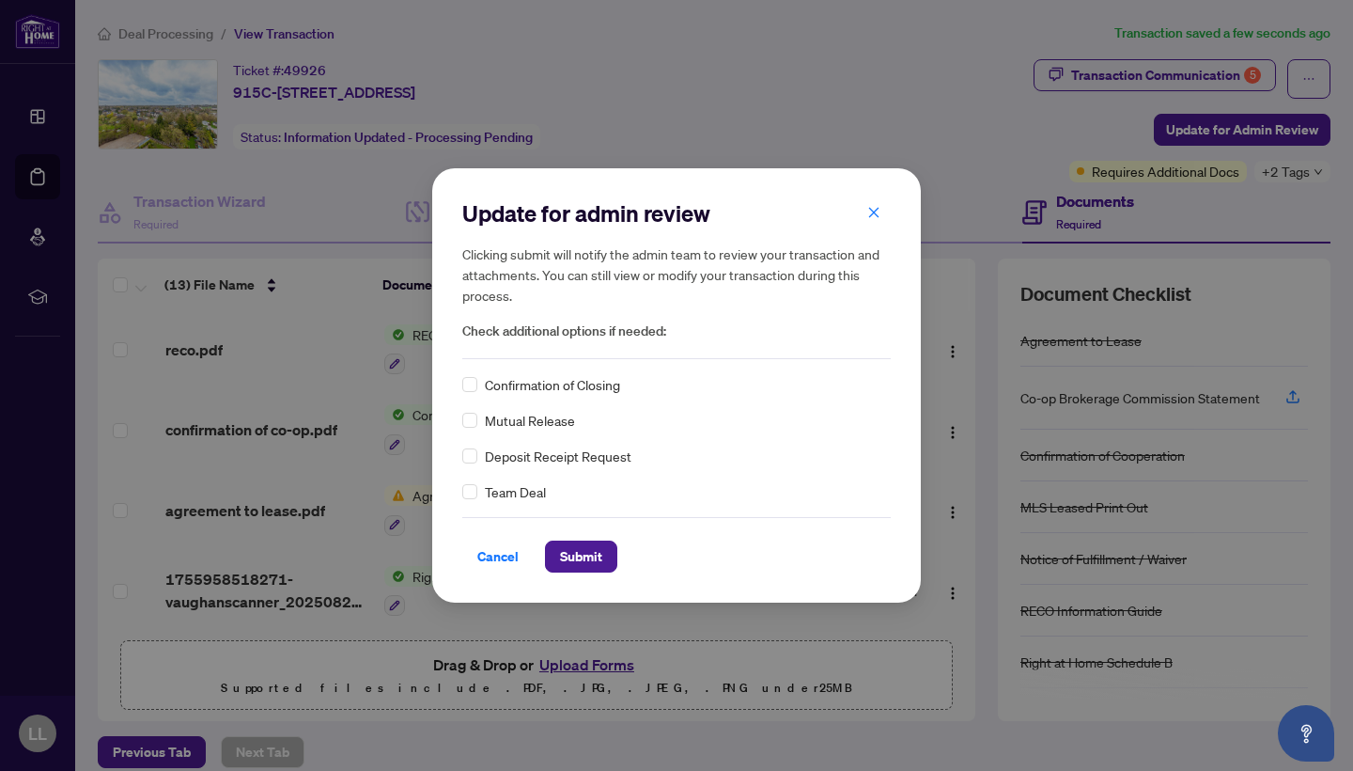
click at [553, 387] on span "Confirmation of Closing" at bounding box center [552, 384] width 135 height 21
click at [474, 397] on div "Confirmation of Closing Mutual Release Deposit Receipt Request Team Deal" at bounding box center [676, 438] width 428 height 128
click at [563, 560] on span "Submit" at bounding box center [581, 556] width 42 height 30
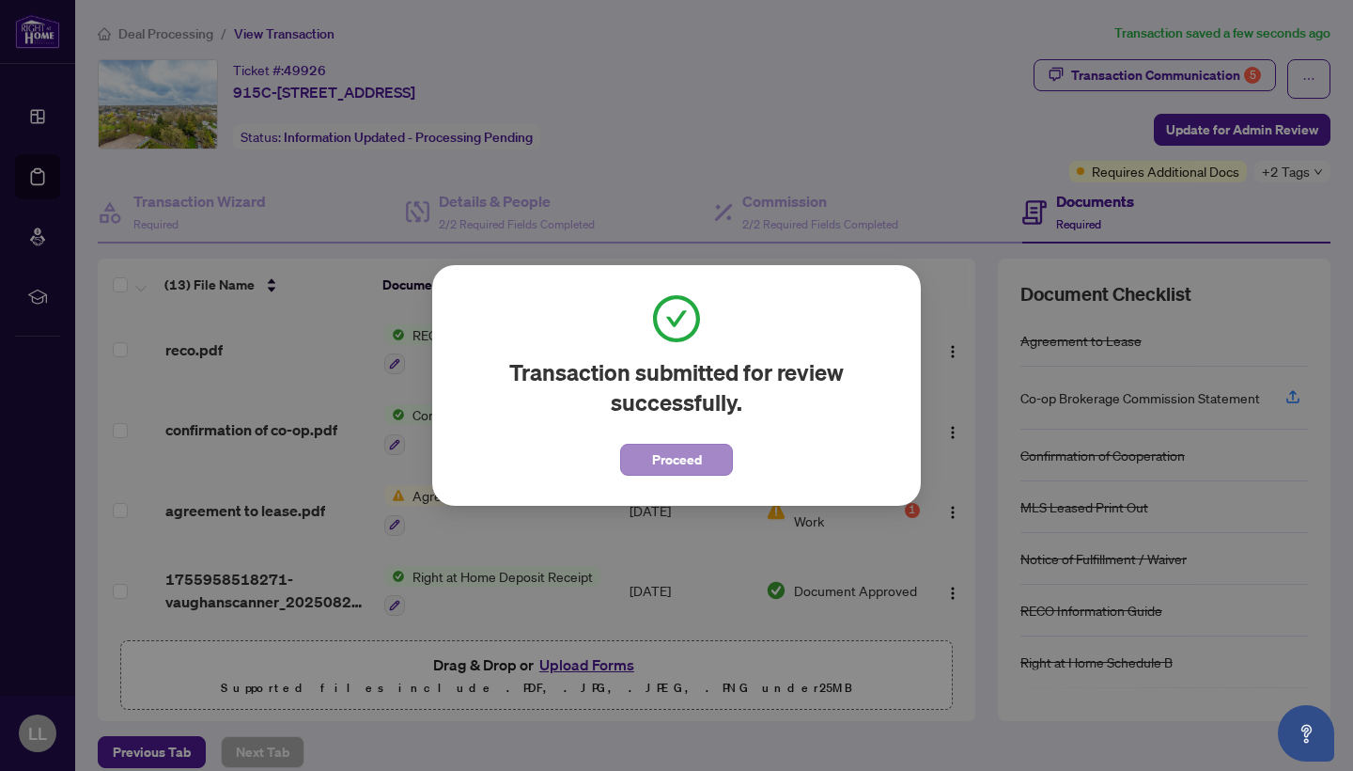
click at [681, 454] on span "Proceed" at bounding box center [677, 459] width 50 height 30
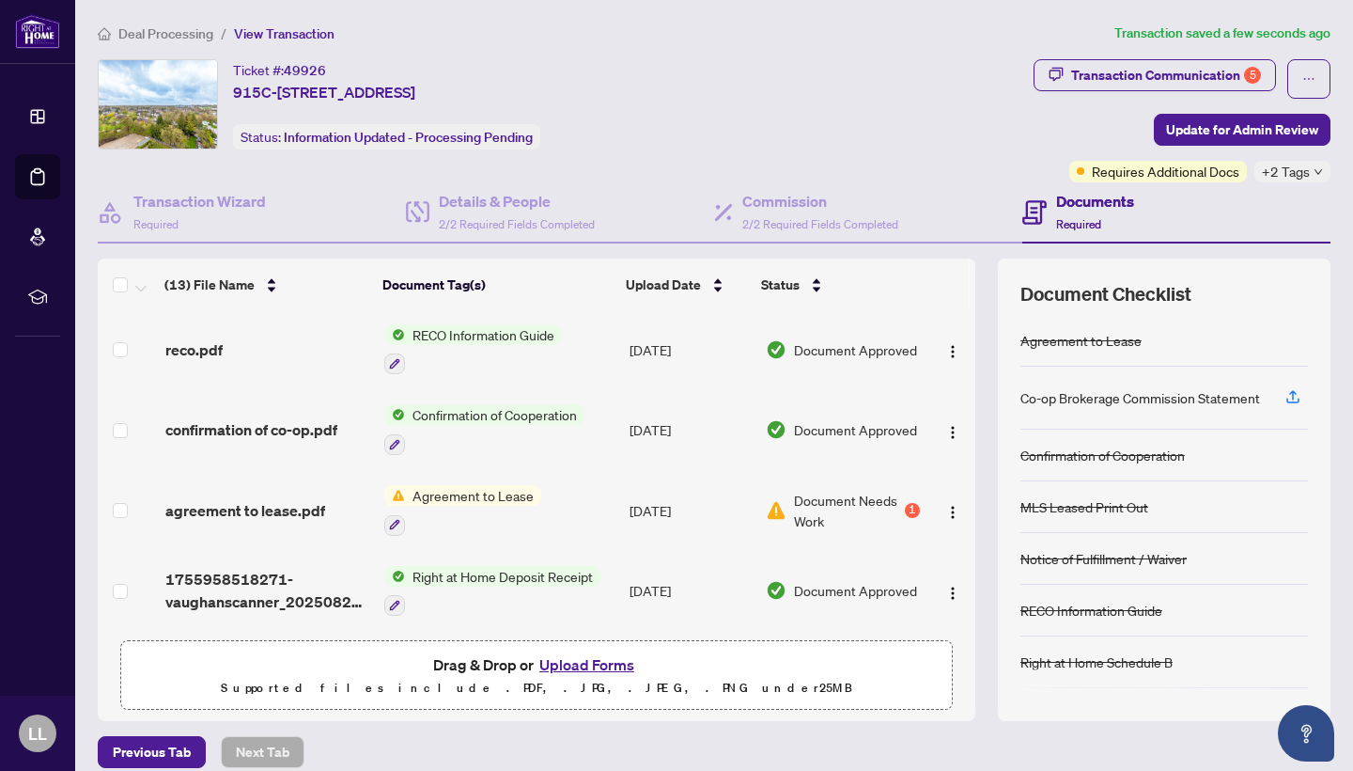
click at [1247, 402] on div "Co-op Brokerage Commission Statement" at bounding box center [1140, 397] width 240 height 21
click at [171, 39] on span "Deal Processing" at bounding box center [165, 33] width 95 height 17
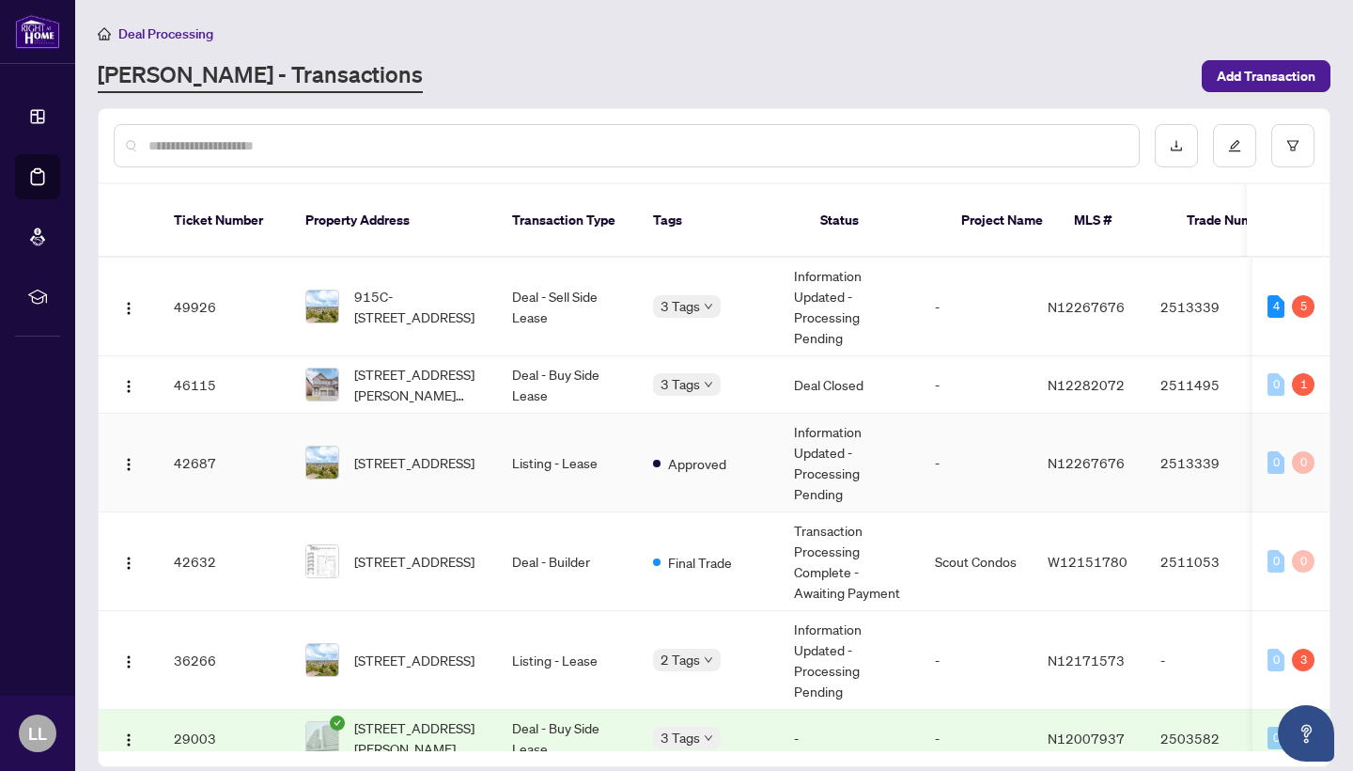
click at [504, 447] on td "Listing - Lease" at bounding box center [567, 462] width 141 height 99
click at [607, 638] on td "Listing - Lease" at bounding box center [567, 660] width 141 height 99
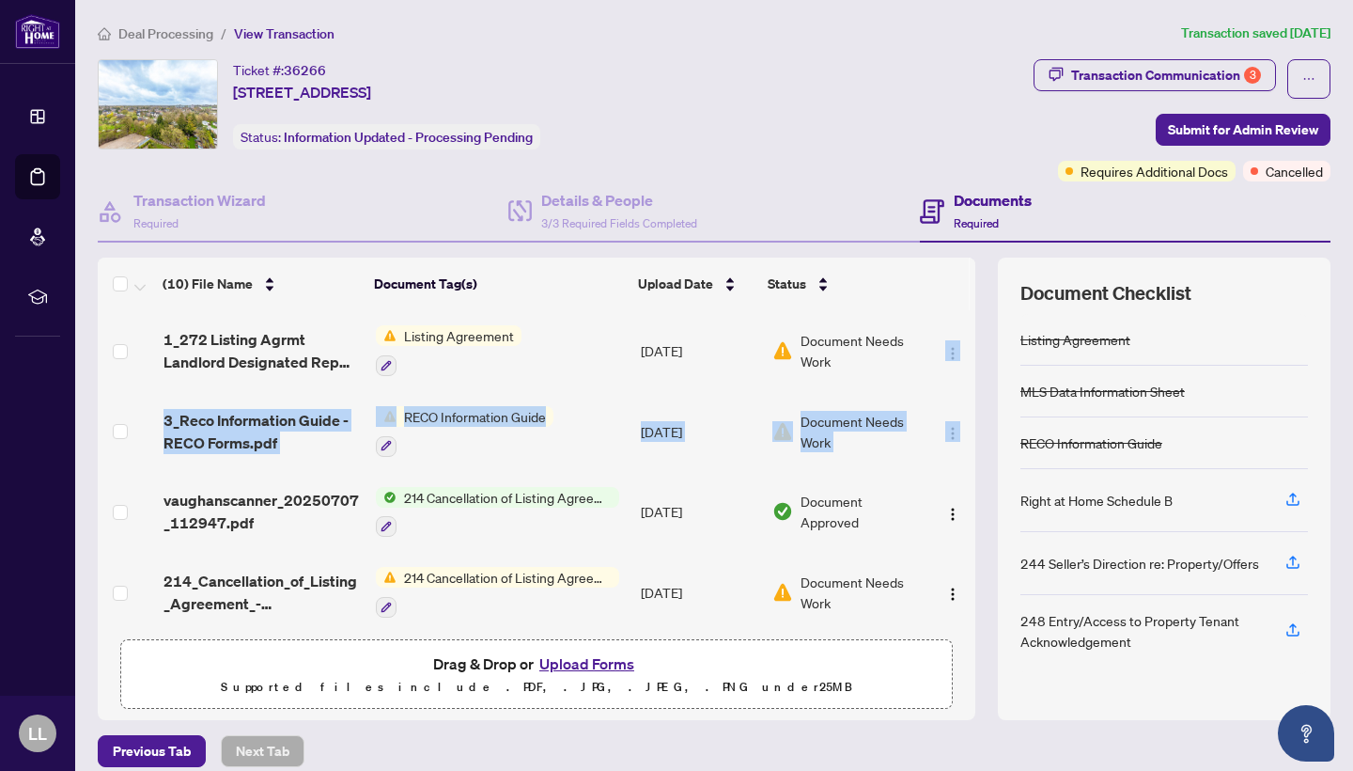
drag, startPoint x: 968, startPoint y: 366, endPoint x: 958, endPoint y: 455, distance: 88.8
click at [958, 457] on tbody "1_272 Listing Agrmt Landlord Designated Rep Agrmt Auth to Offer for Lease - Pro…" at bounding box center [537, 712] width 878 height 804
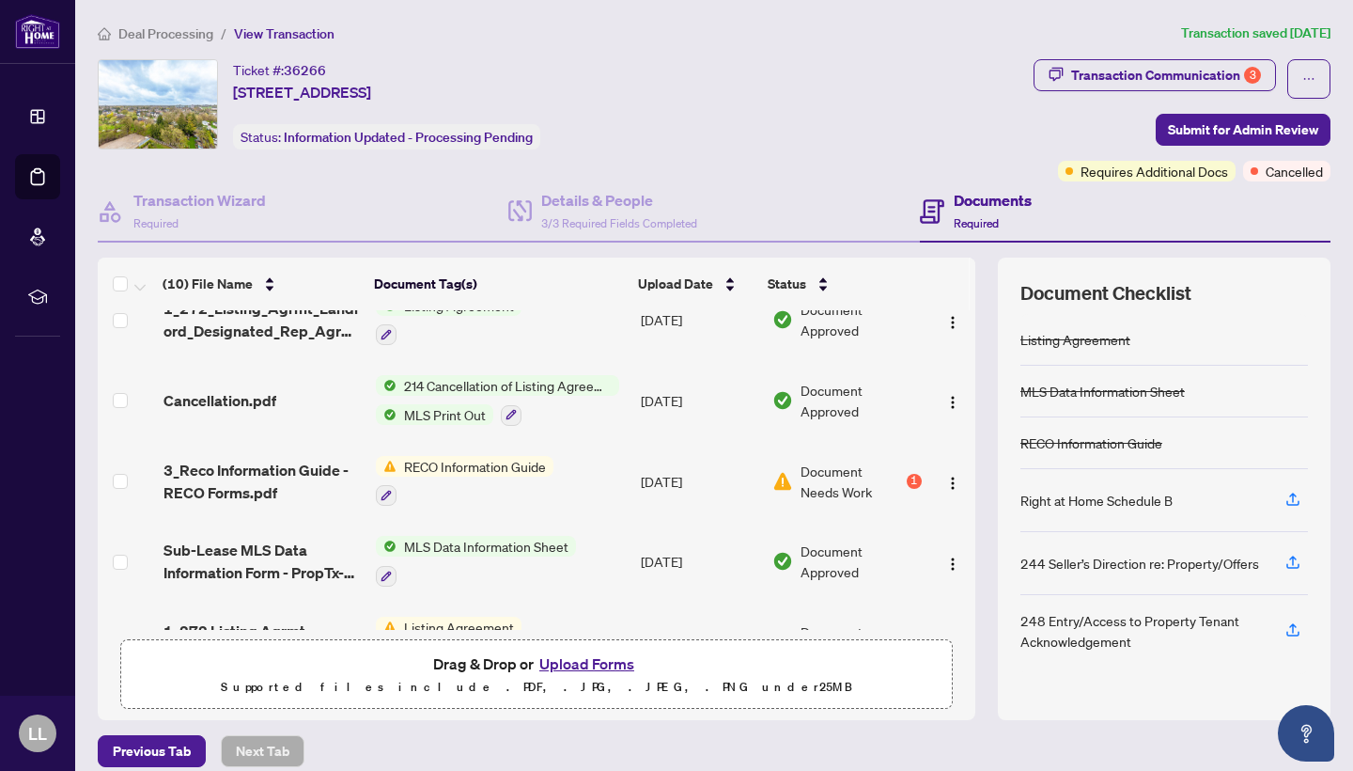
scroll to position [428, 0]
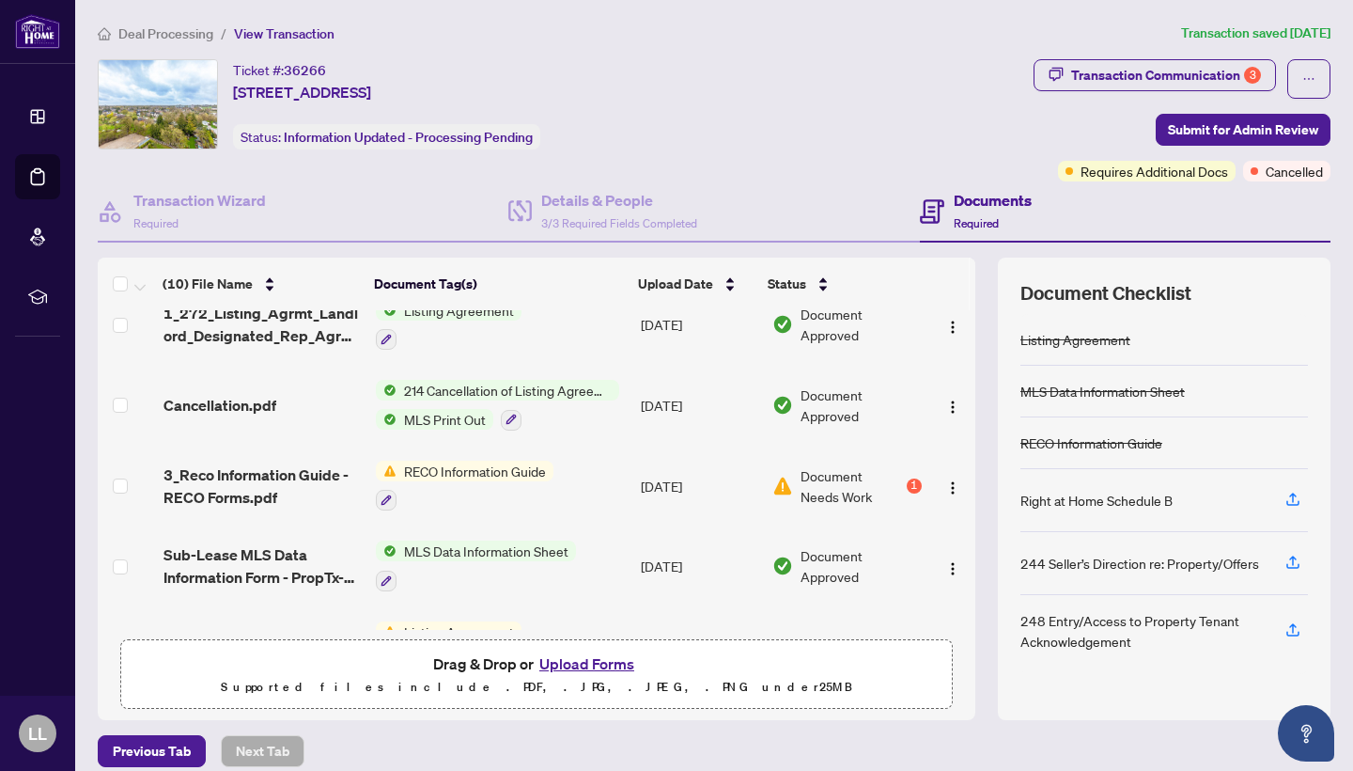
click at [156, 37] on span "Deal Processing" at bounding box center [165, 33] width 95 height 17
